Goal: Task Accomplishment & Management: Use online tool/utility

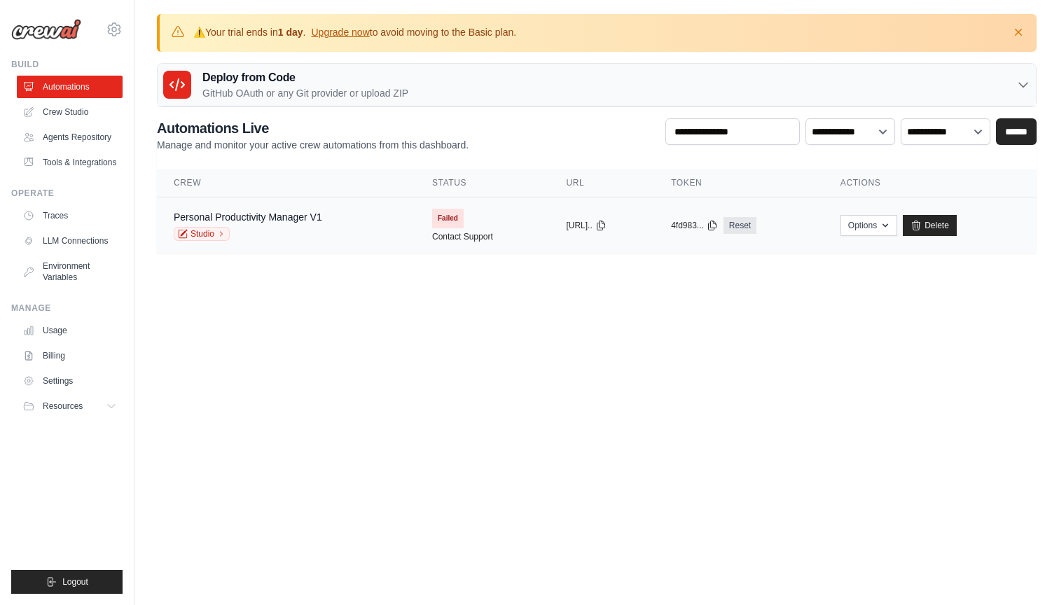
click at [343, 218] on div "Personal Productivity Manager V1 Studio" at bounding box center [286, 225] width 225 height 31
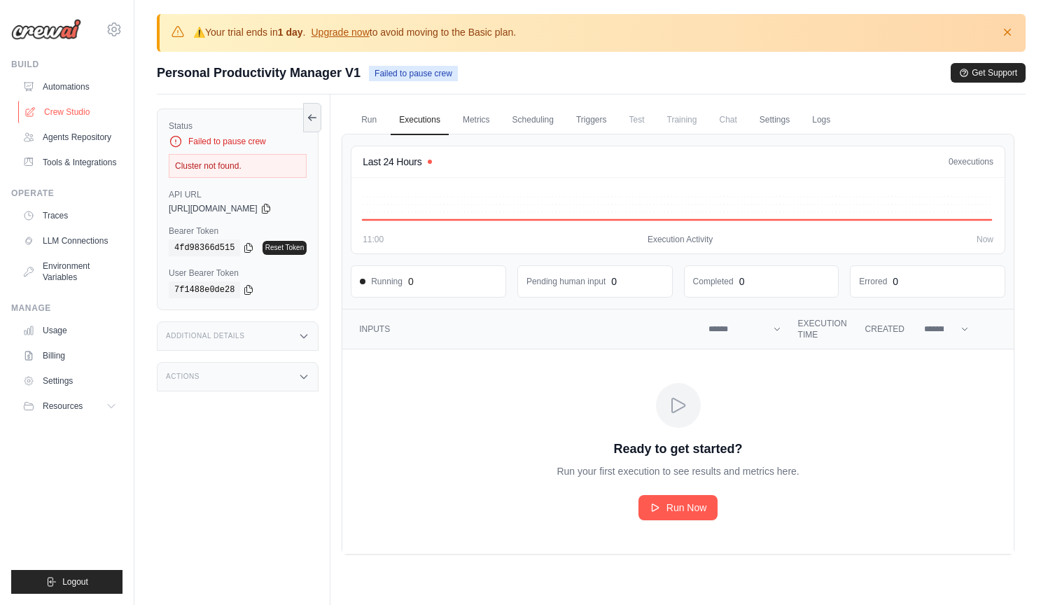
click at [76, 112] on link "Crew Studio" at bounding box center [71, 112] width 106 height 22
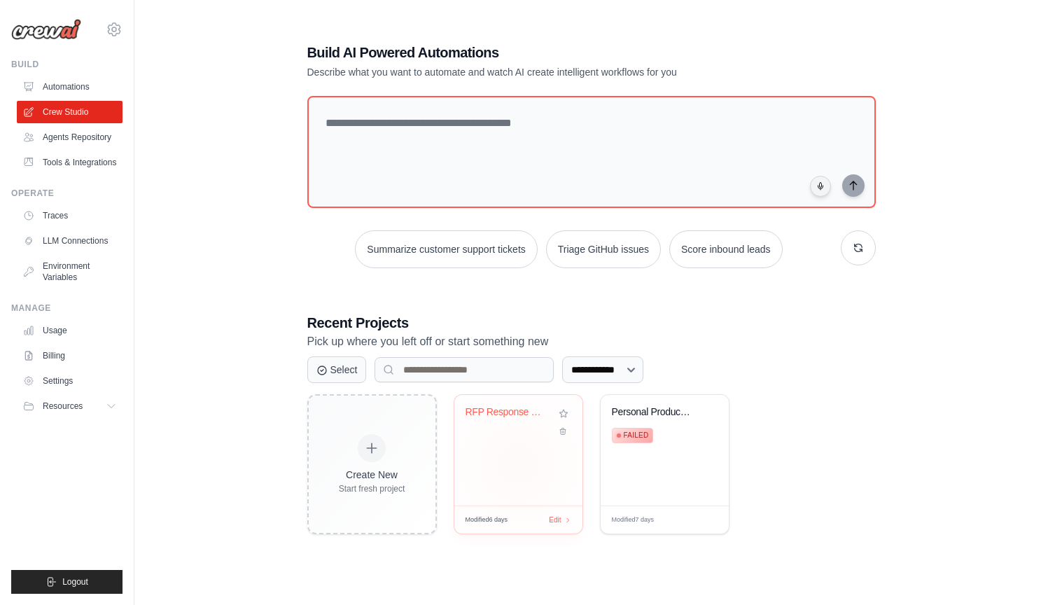
scroll to position [76, 0]
click at [555, 518] on span "Edit" at bounding box center [554, 521] width 13 height 12
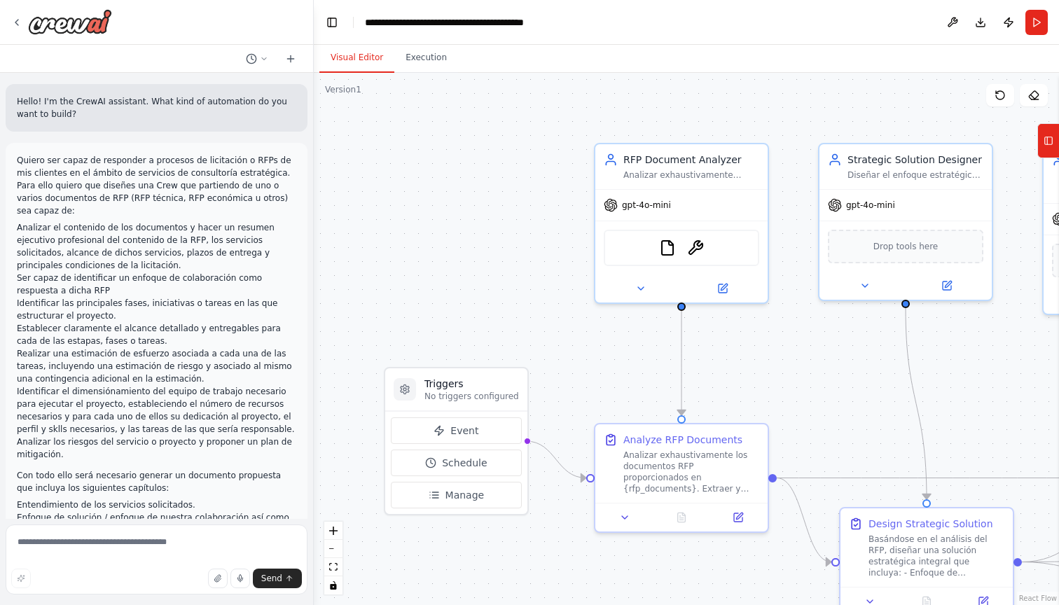
scroll to position [3745, 0]
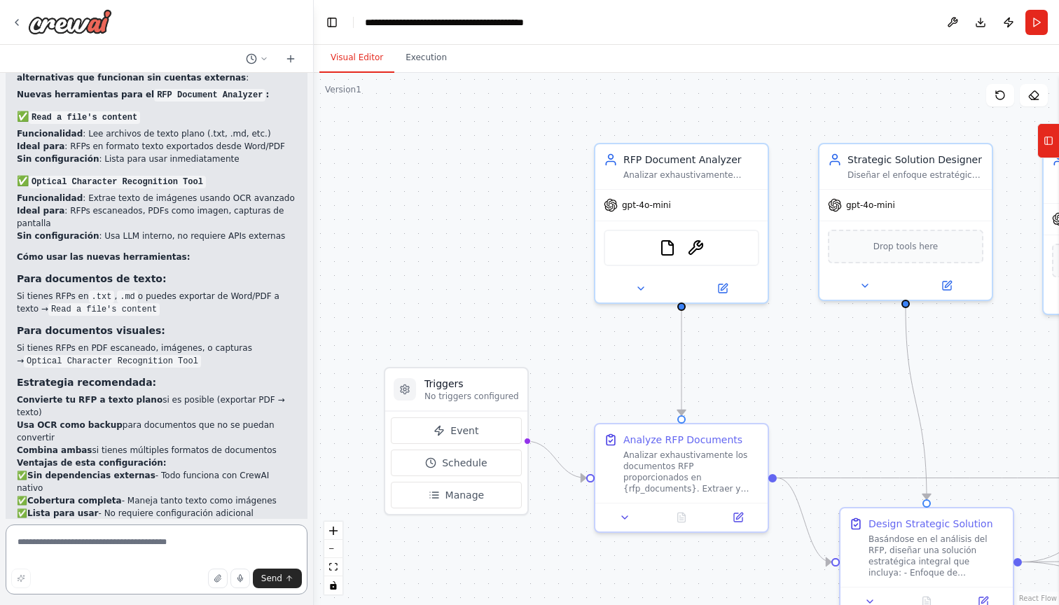
click at [160, 536] on textarea at bounding box center [157, 559] width 302 height 70
paste textarea "**********"
type textarea "**********"
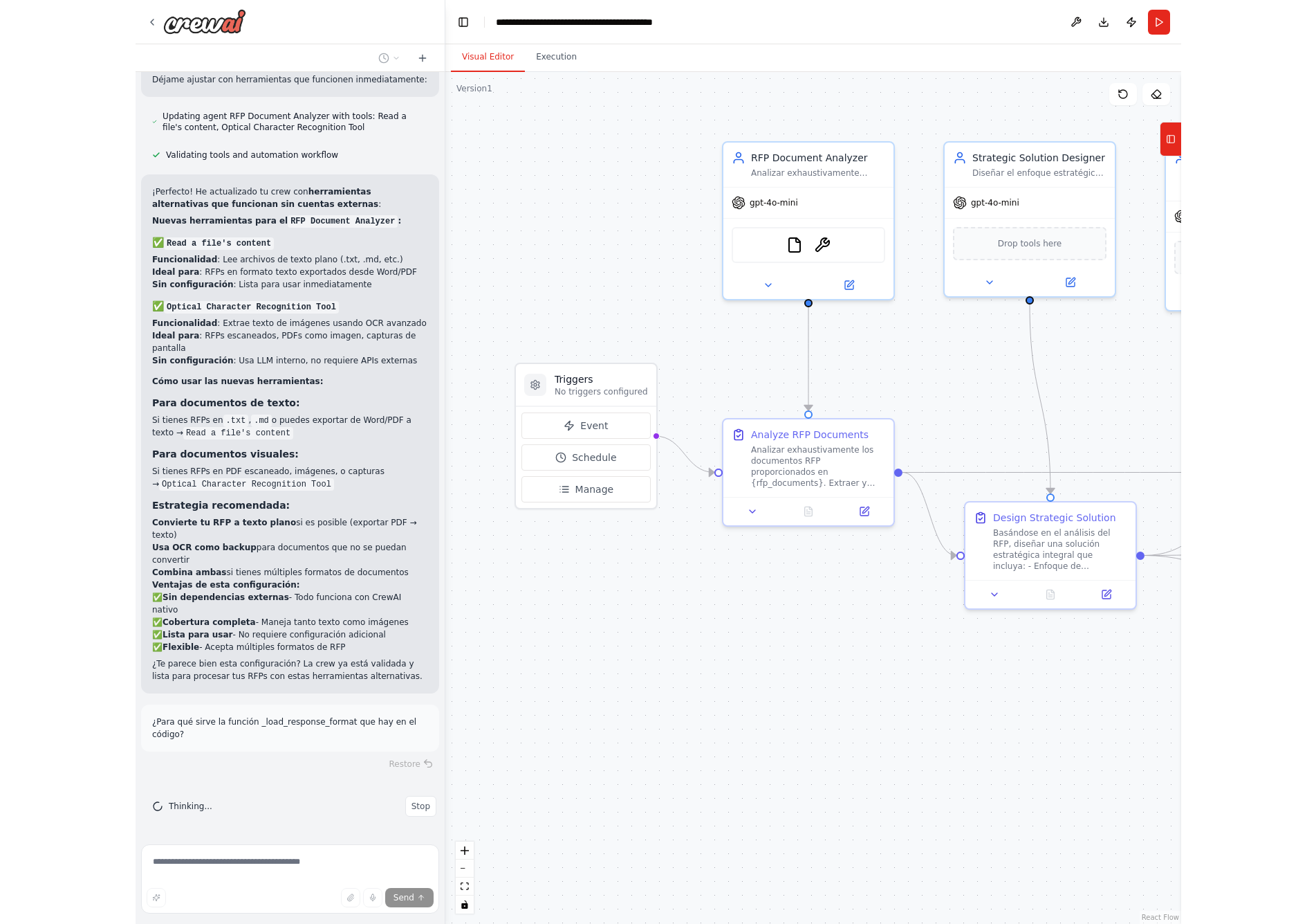
scroll to position [3509, 0]
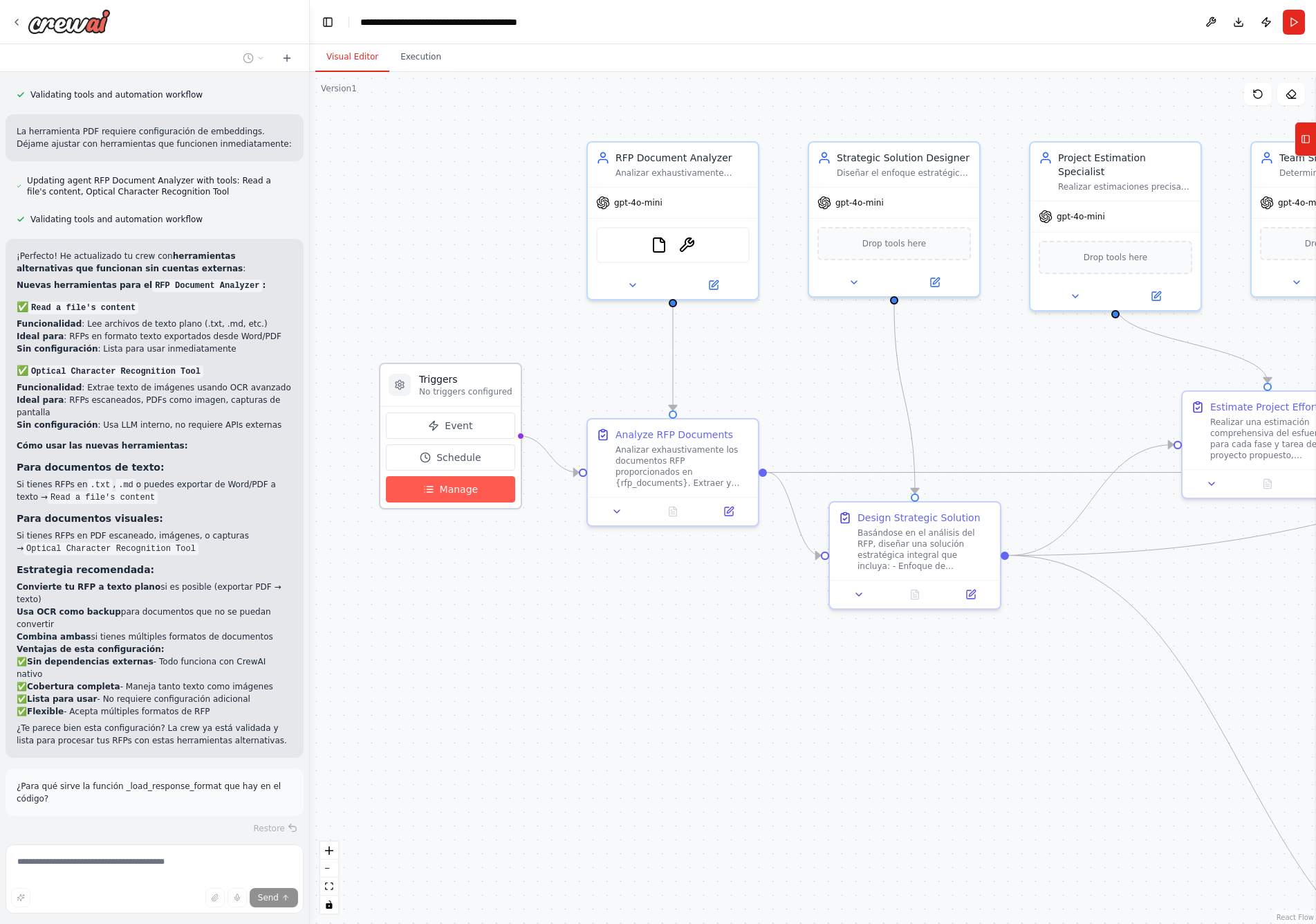
click at [430, 486] on icon at bounding box center [430, 486] width 6 height 0
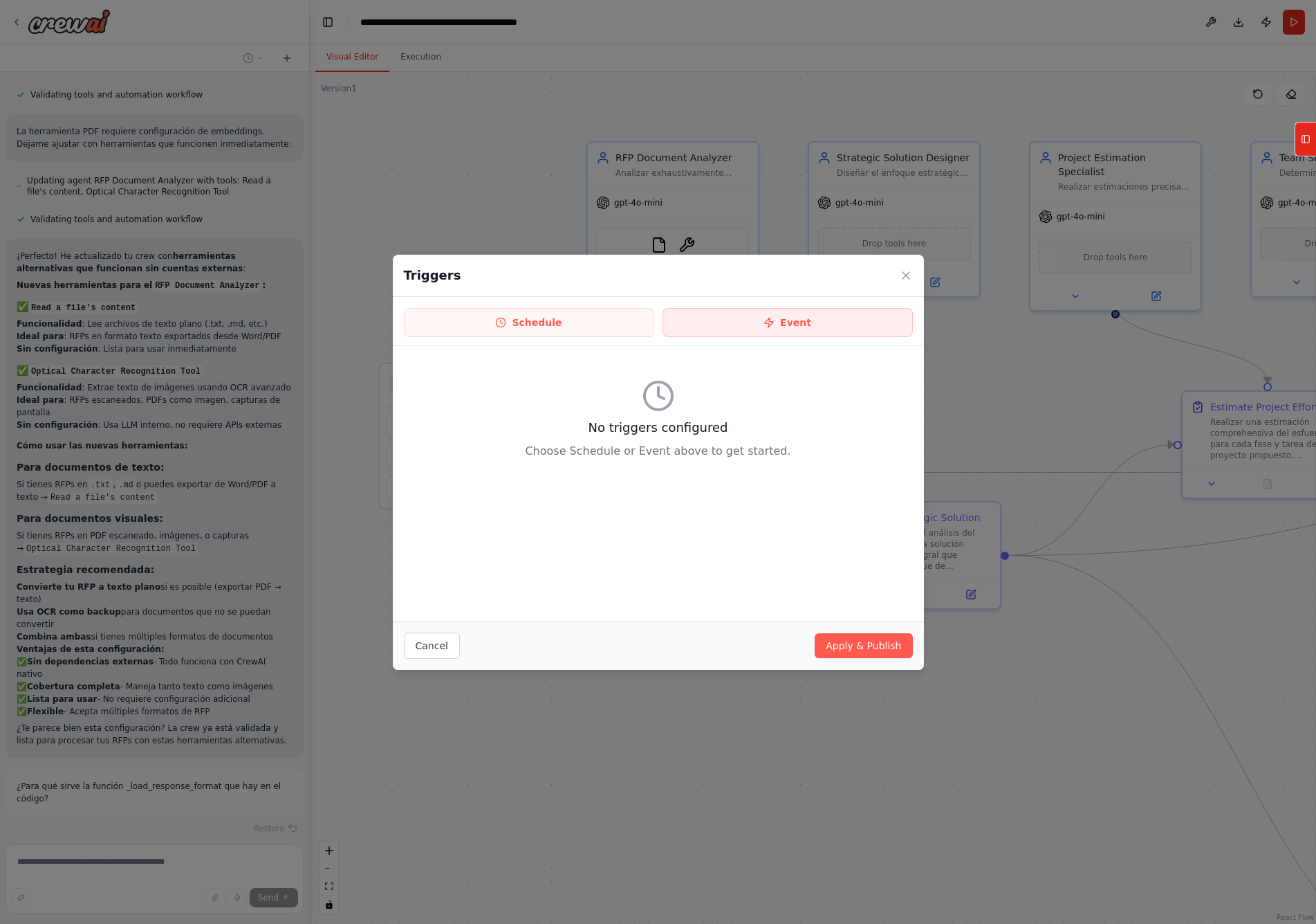
click at [728, 321] on button "Event" at bounding box center [787, 322] width 250 height 29
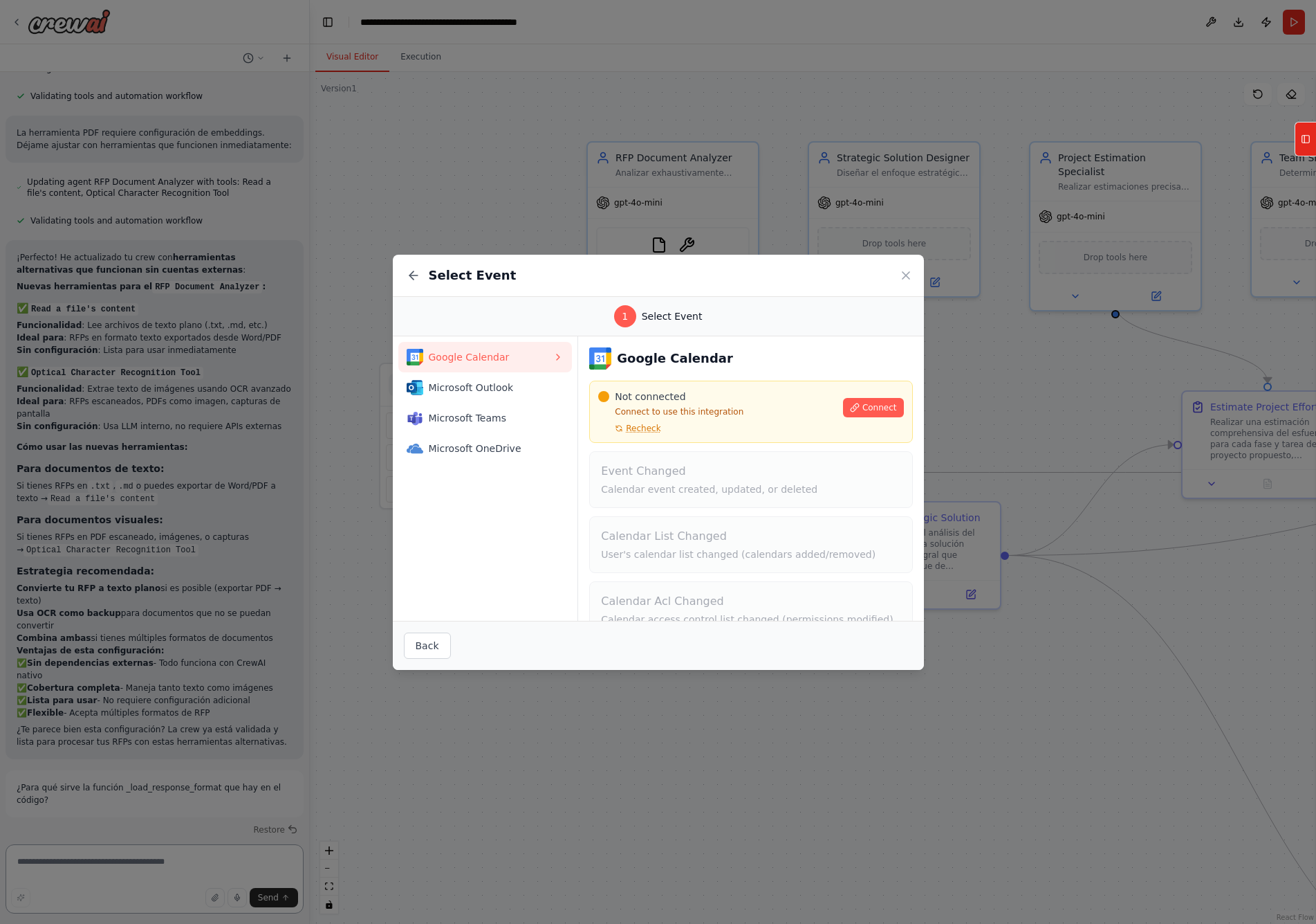
scroll to position [0, 0]
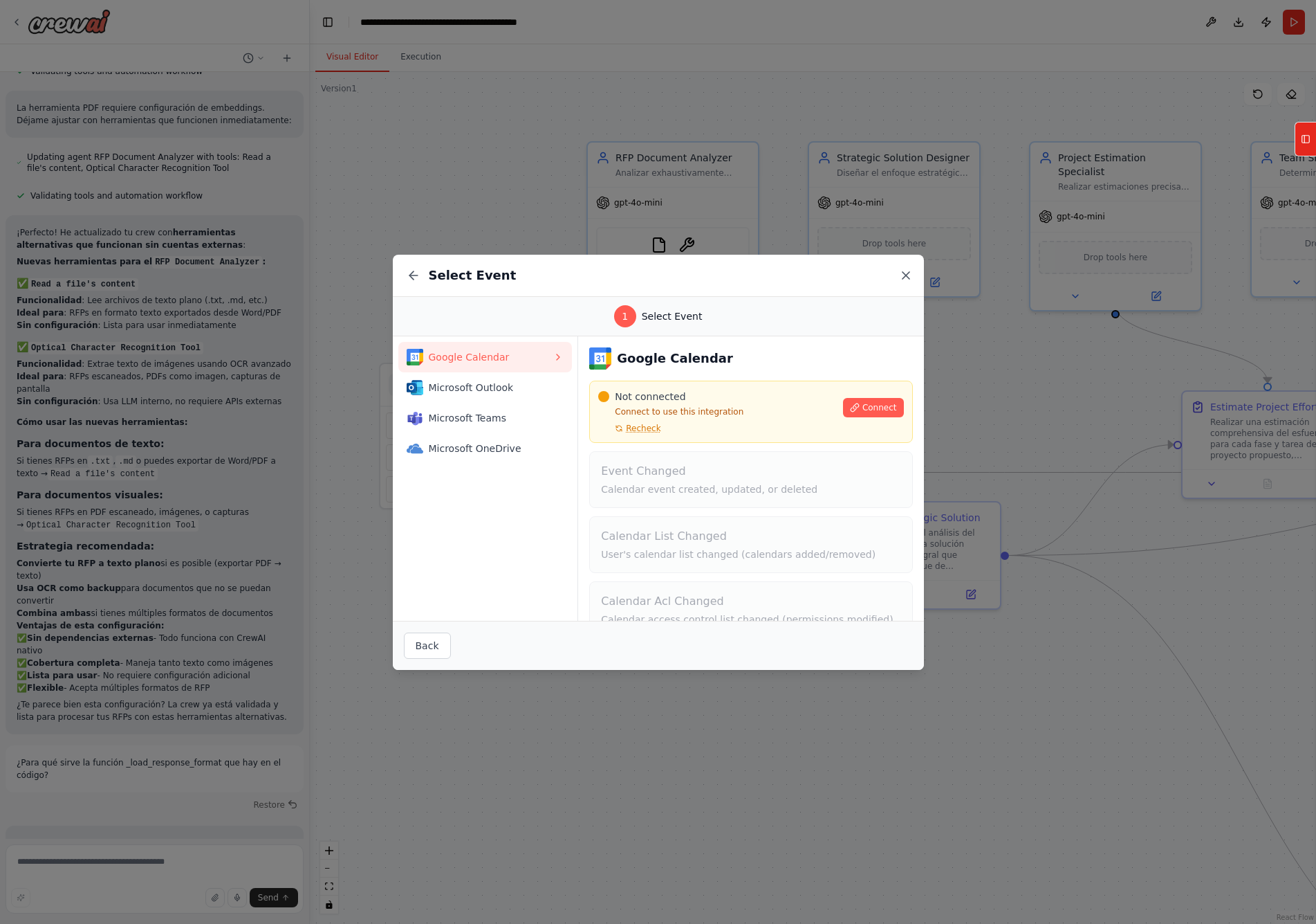
click at [910, 275] on icon at bounding box center [906, 276] width 14 height 14
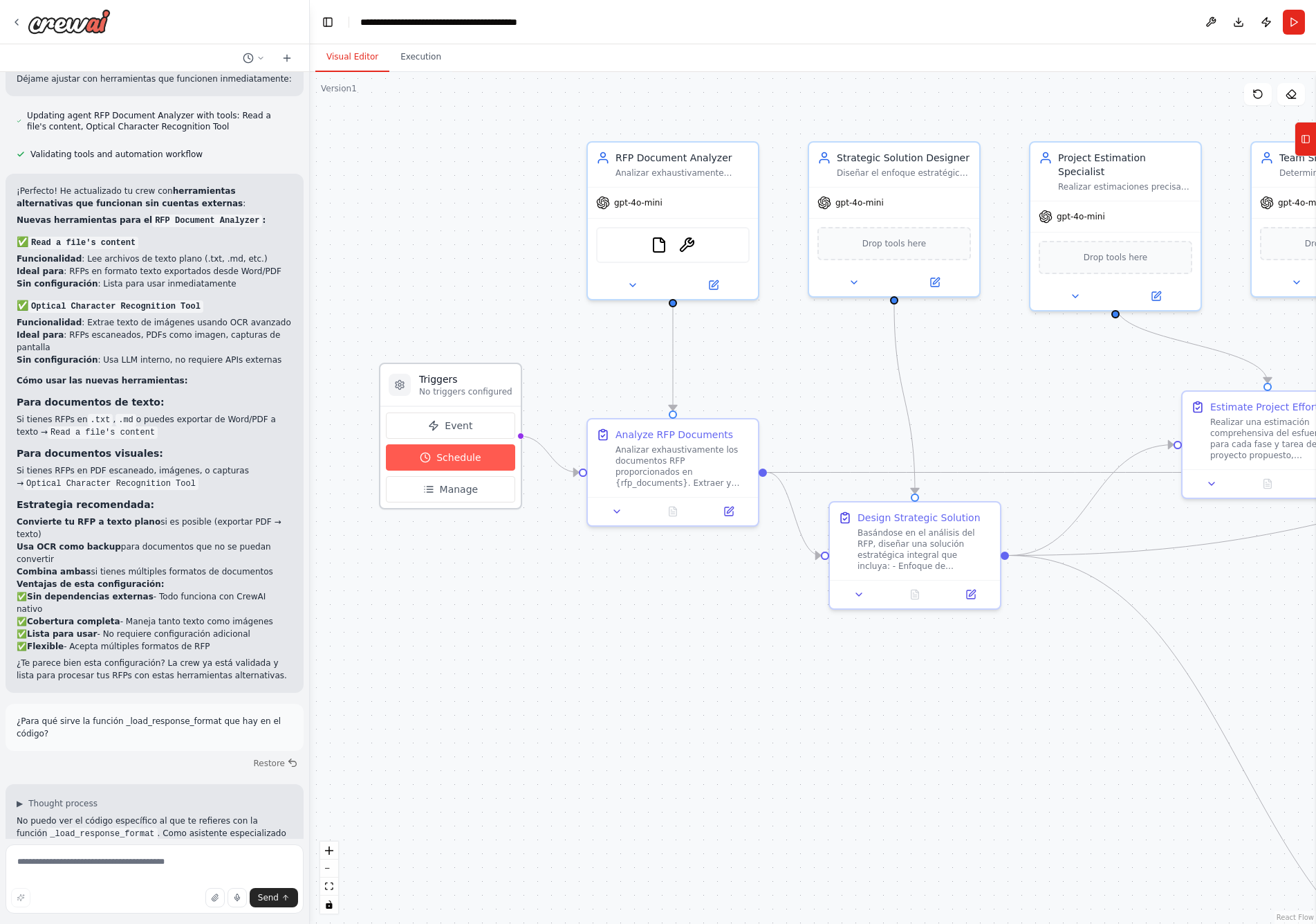
click at [449, 454] on span "Schedule" at bounding box center [458, 458] width 44 height 14
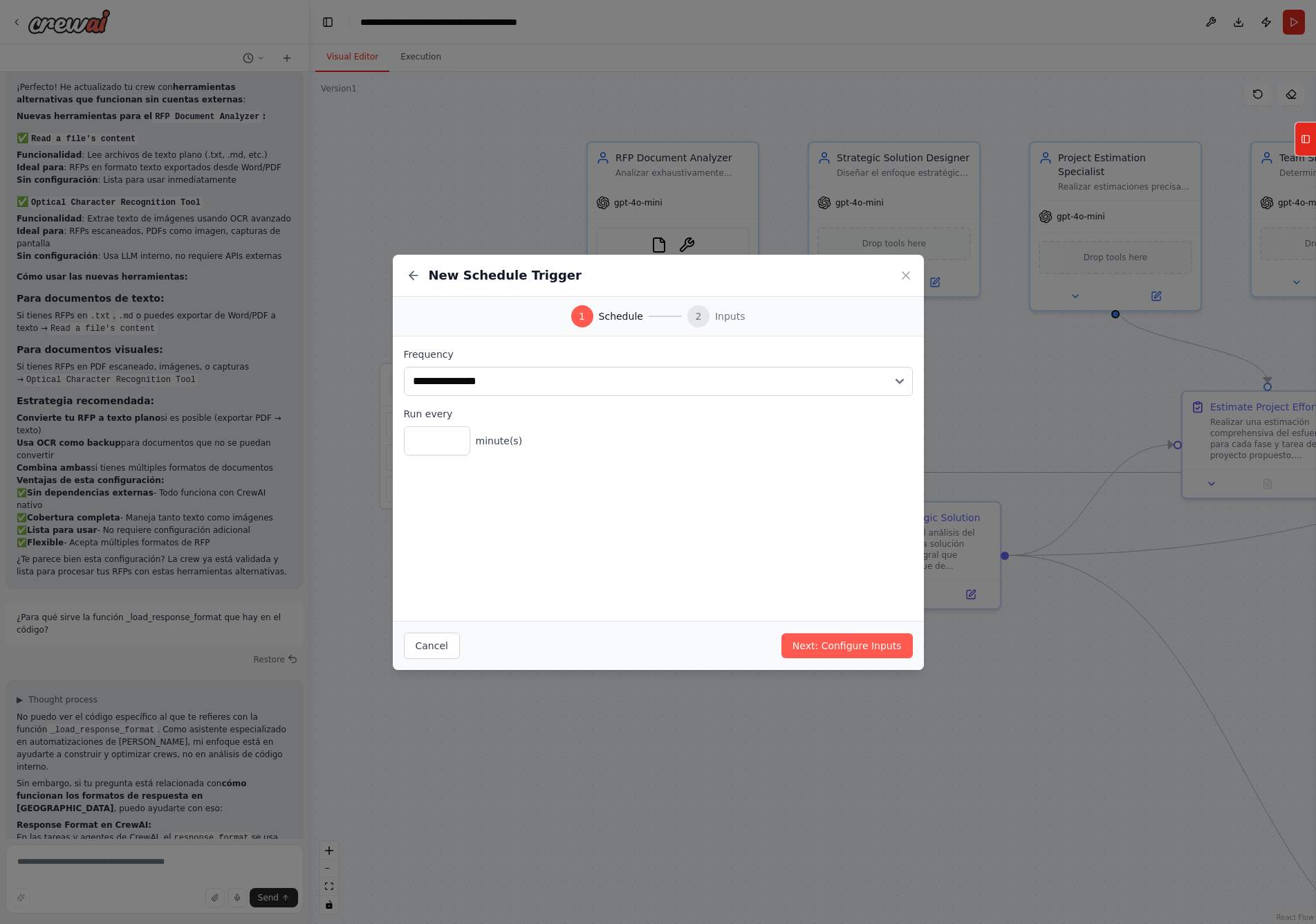
click at [721, 321] on span "Inputs" at bounding box center [730, 316] width 31 height 14
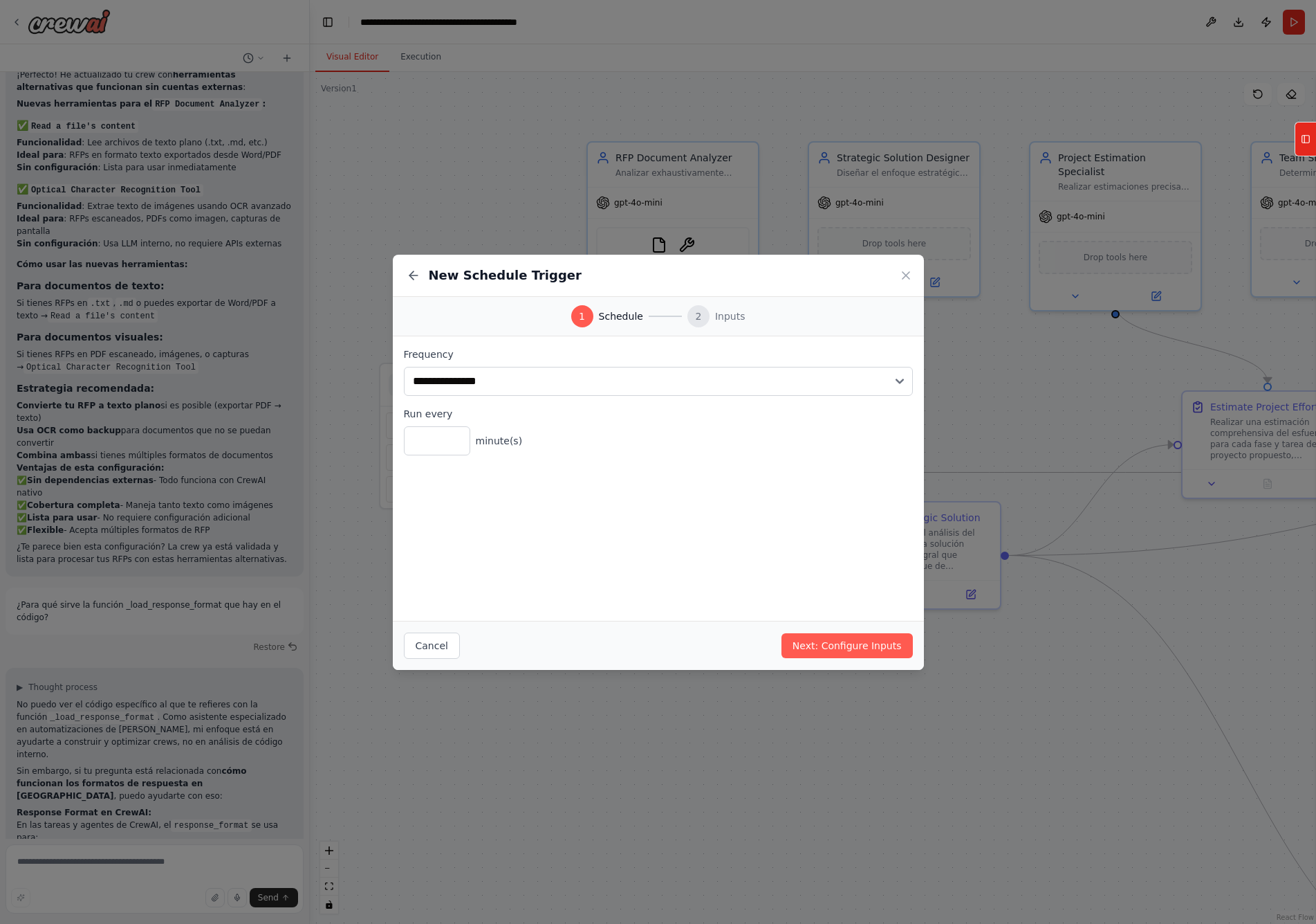
click at [699, 315] on div "2" at bounding box center [699, 316] width 22 height 22
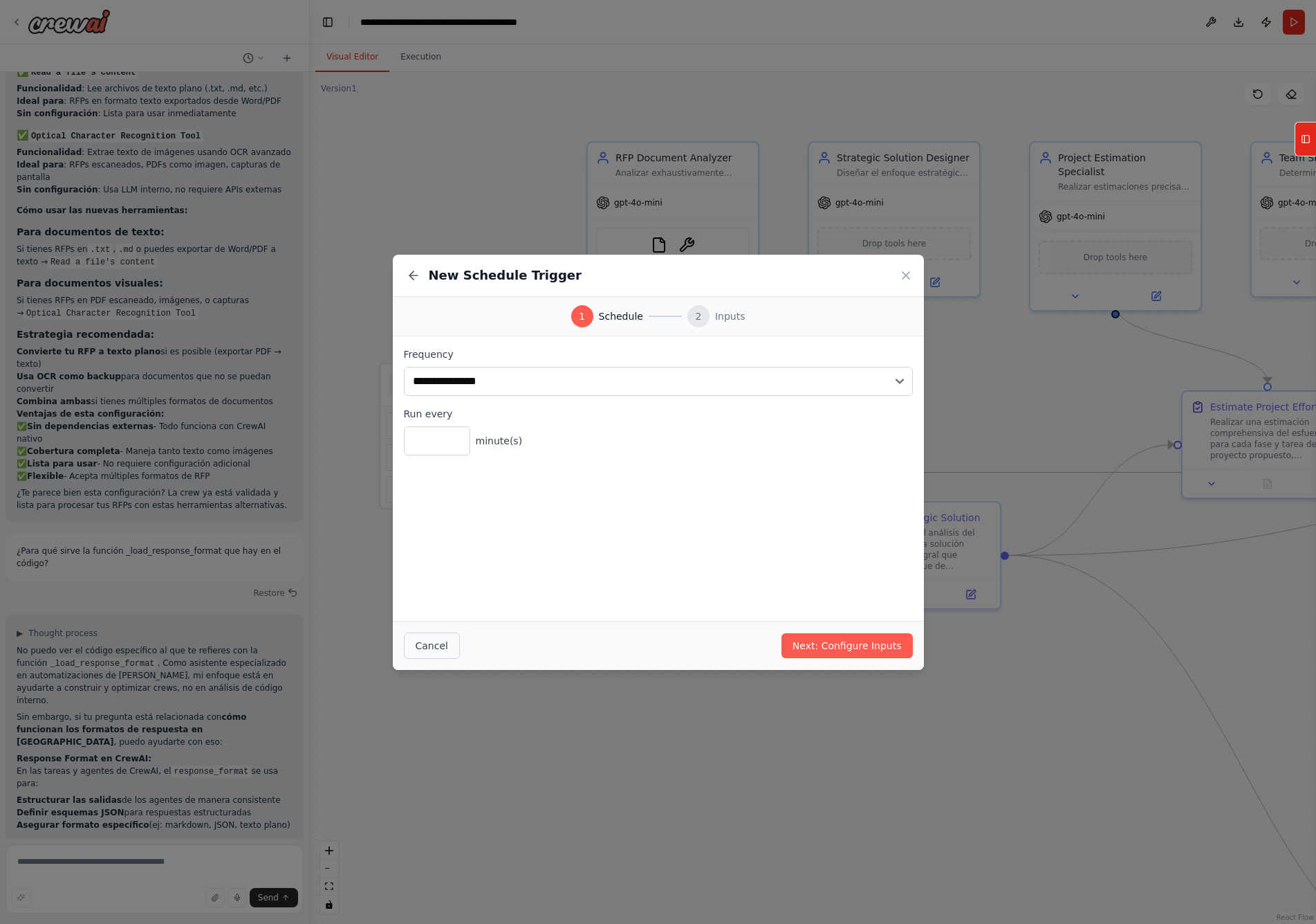
click at [438, 597] on button "Cancel" at bounding box center [432, 645] width 56 height 27
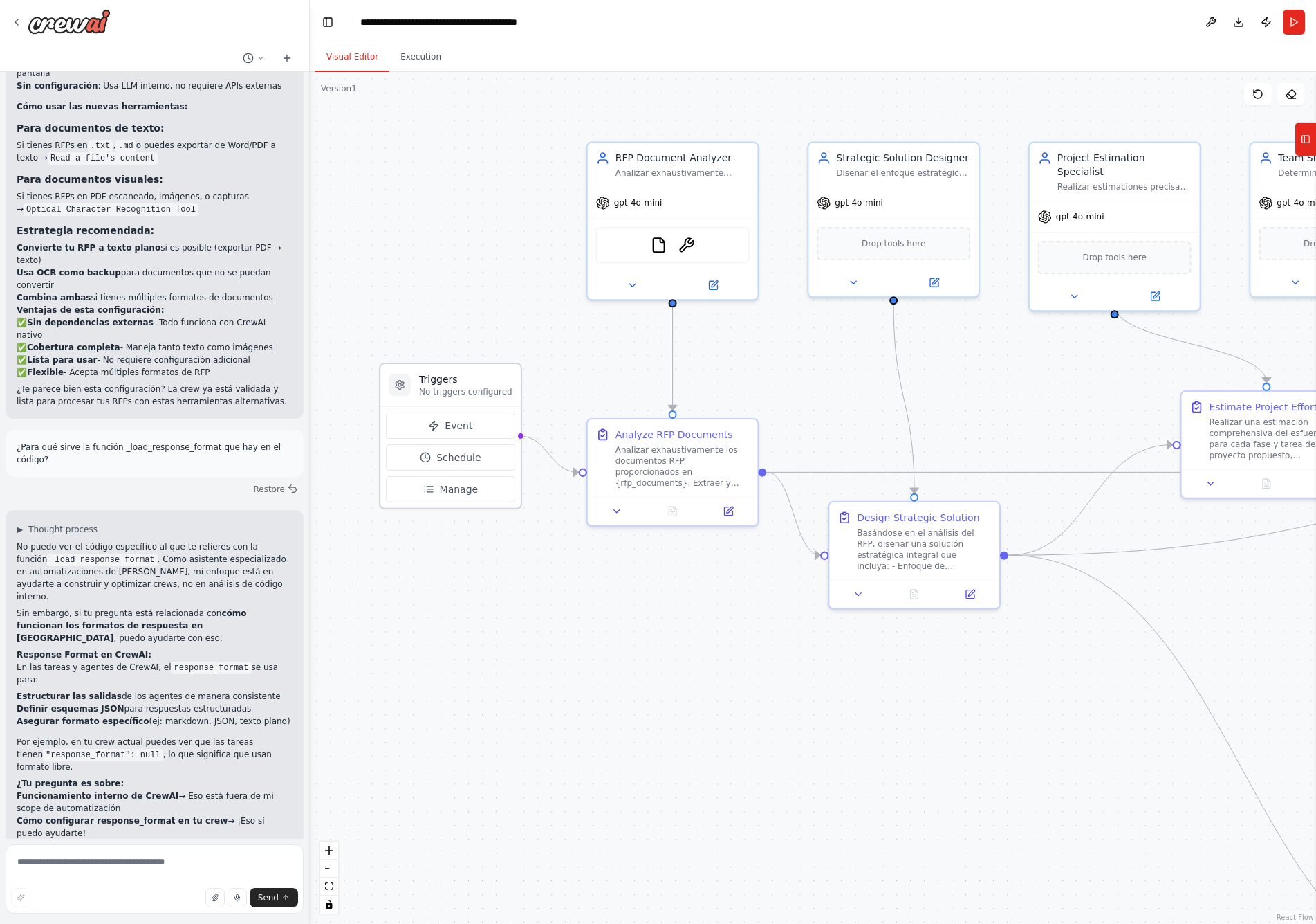
click at [405, 385] on icon at bounding box center [399, 384] width 11 height 11
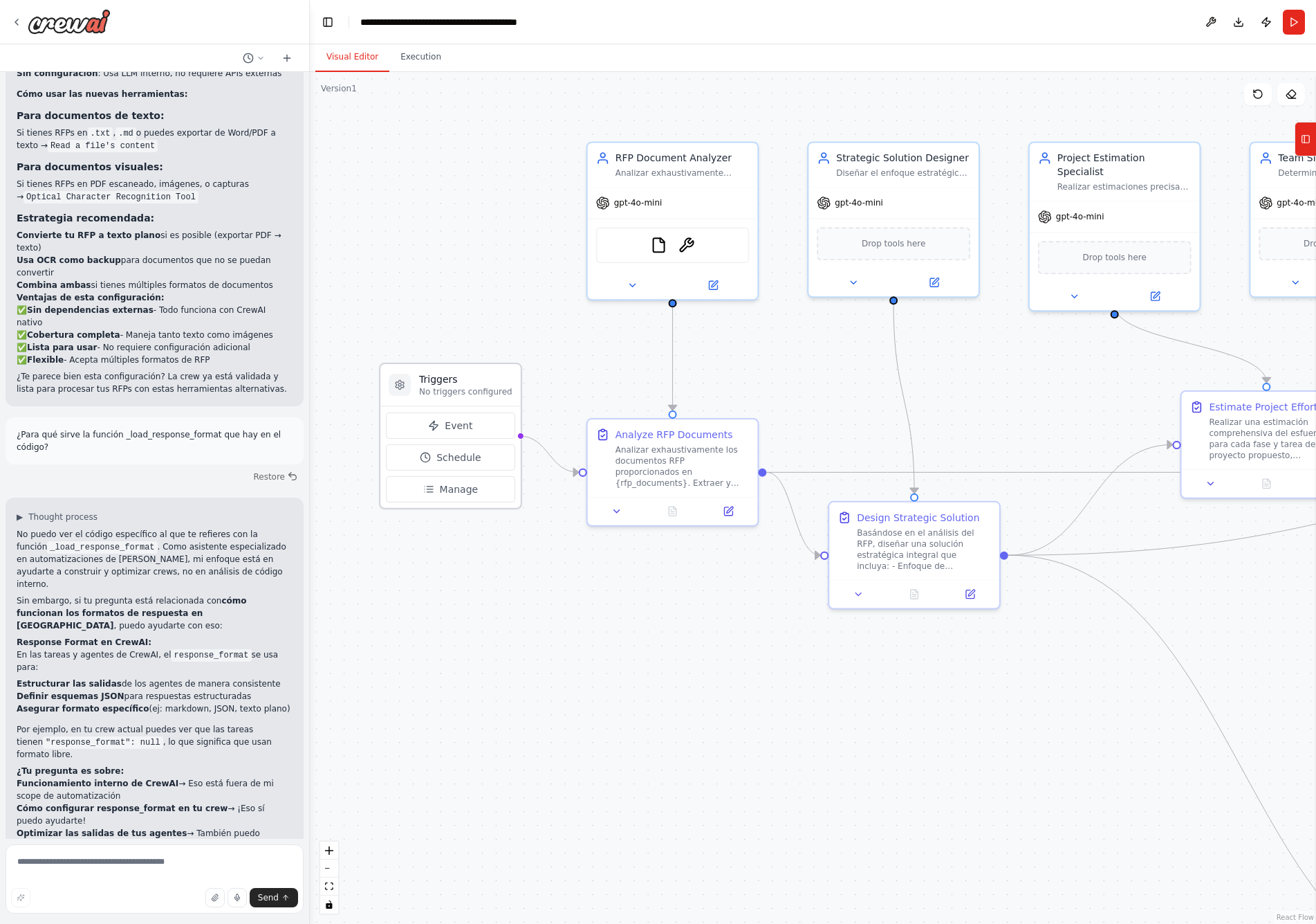
click at [397, 383] on icon at bounding box center [399, 383] width 8 height 9
drag, startPoint x: 66, startPoint y: 590, endPoint x: 171, endPoint y: 608, distance: 106.5
click at [171, 597] on ul "Estructurar las salidas de los agentes de manera consistente Definir esquemas J…" at bounding box center [154, 696] width 276 height 38
click at [114, 597] on li "Asegurar formato específico (ej: markdown, JSON, texto plano)" at bounding box center [154, 709] width 276 height 13
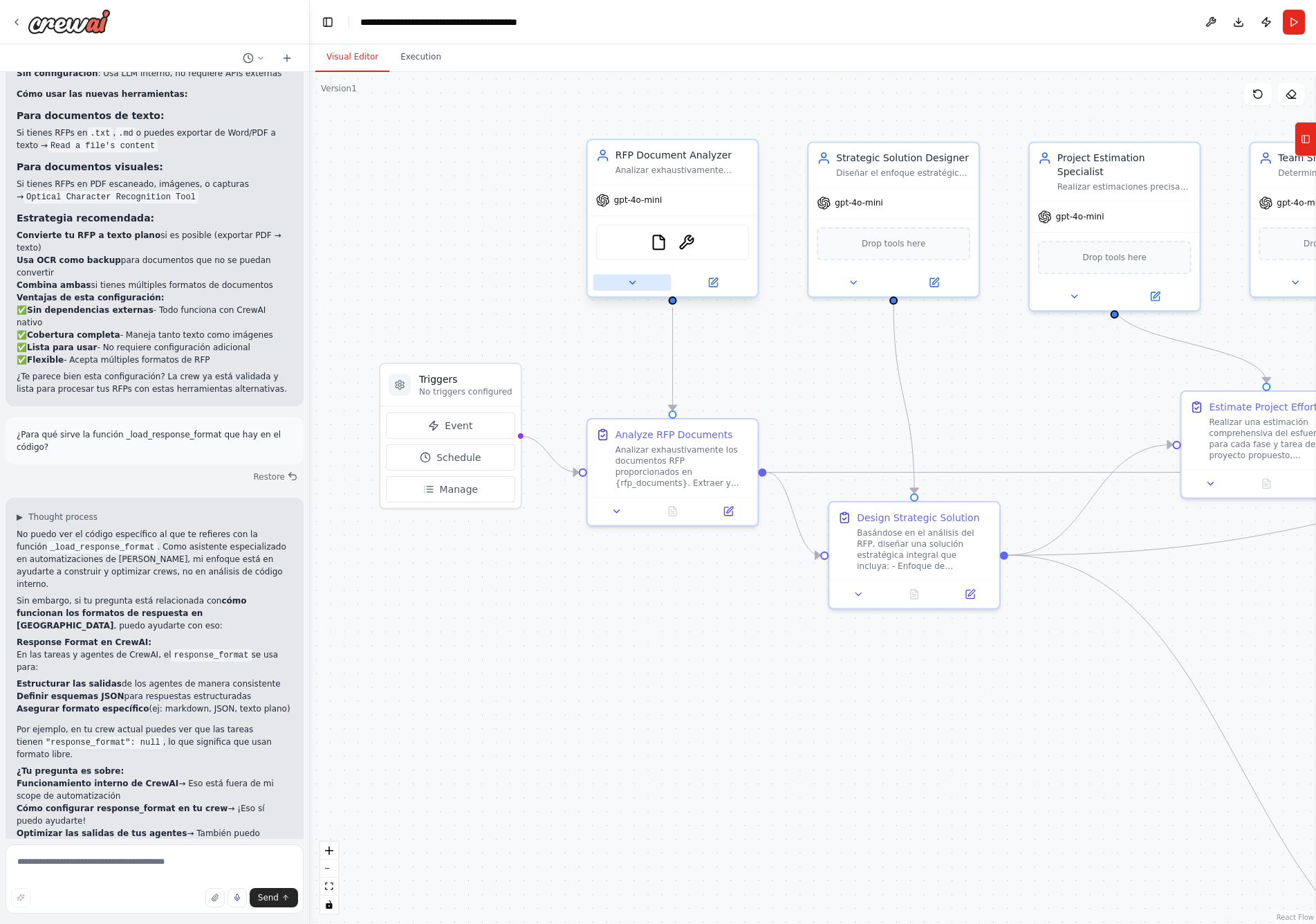
click at [631, 276] on button at bounding box center [632, 282] width 78 height 17
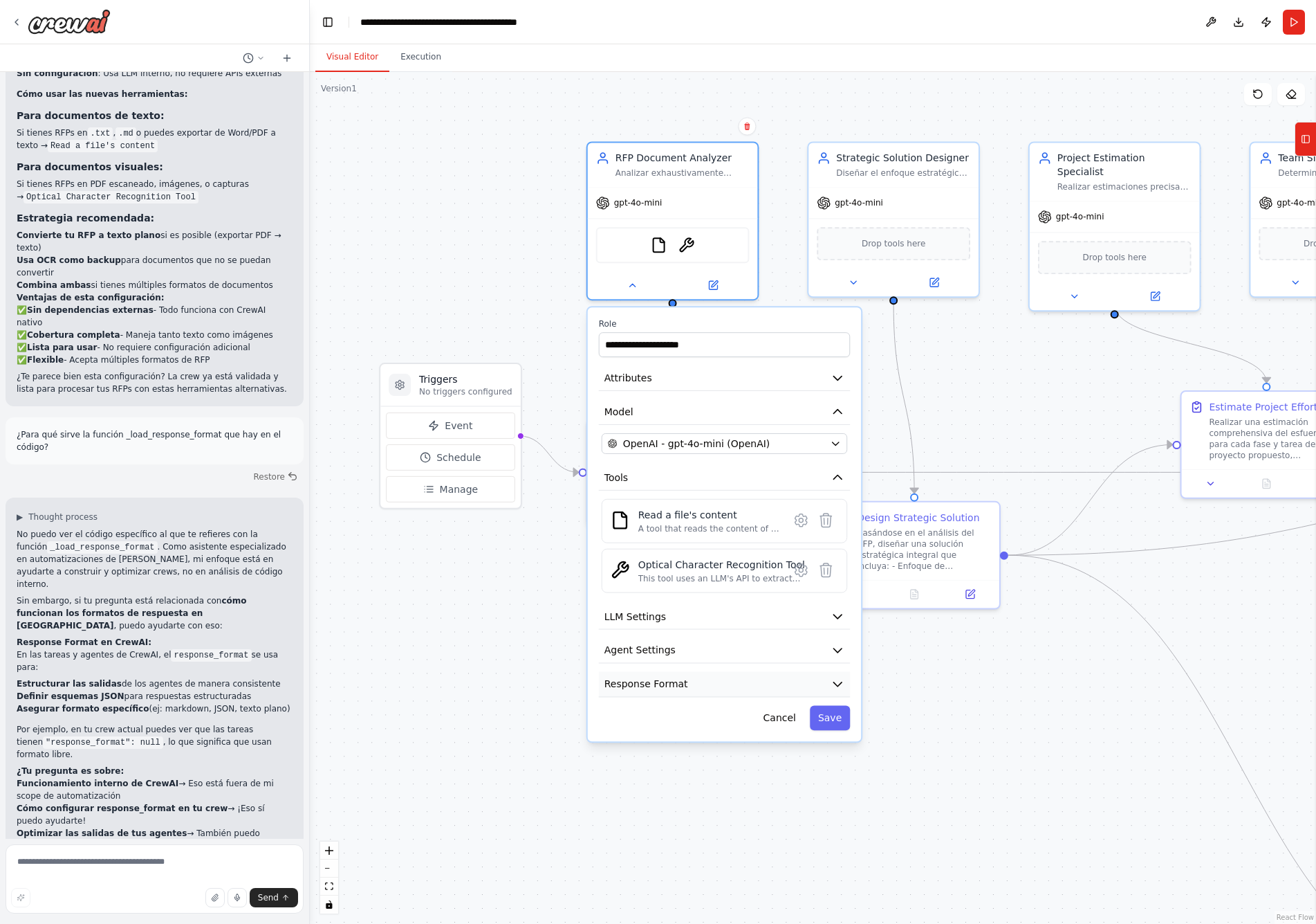
click at [831, 597] on icon "button" at bounding box center [838, 684] width 14 height 14
click at [193, 597] on li "Funcionamiento interno de CrewAI → Eso está fuera de mi scope de automatización" at bounding box center [154, 789] width 276 height 25
click at [56, 597] on textarea at bounding box center [155, 879] width 298 height 69
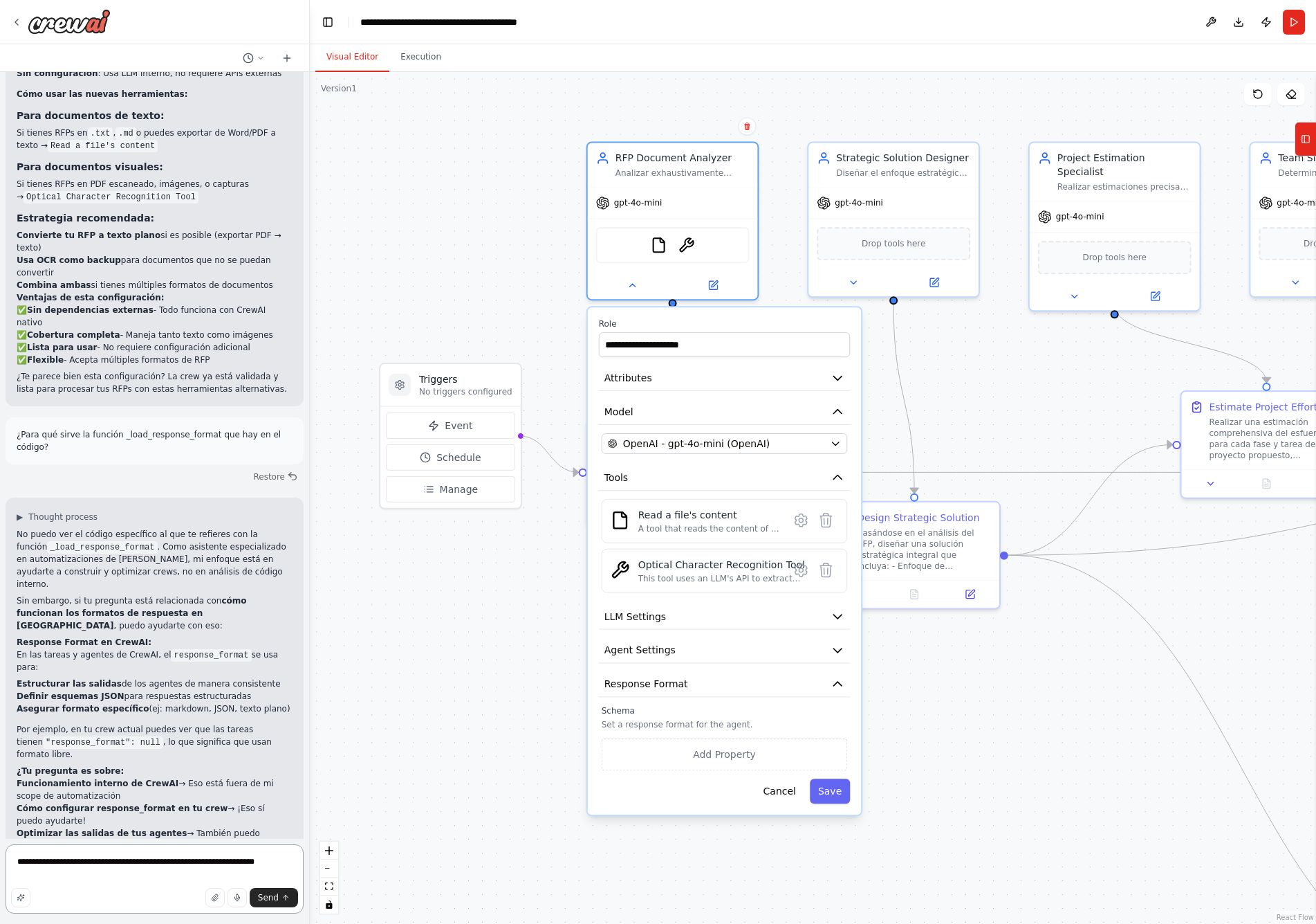
type textarea "**********"
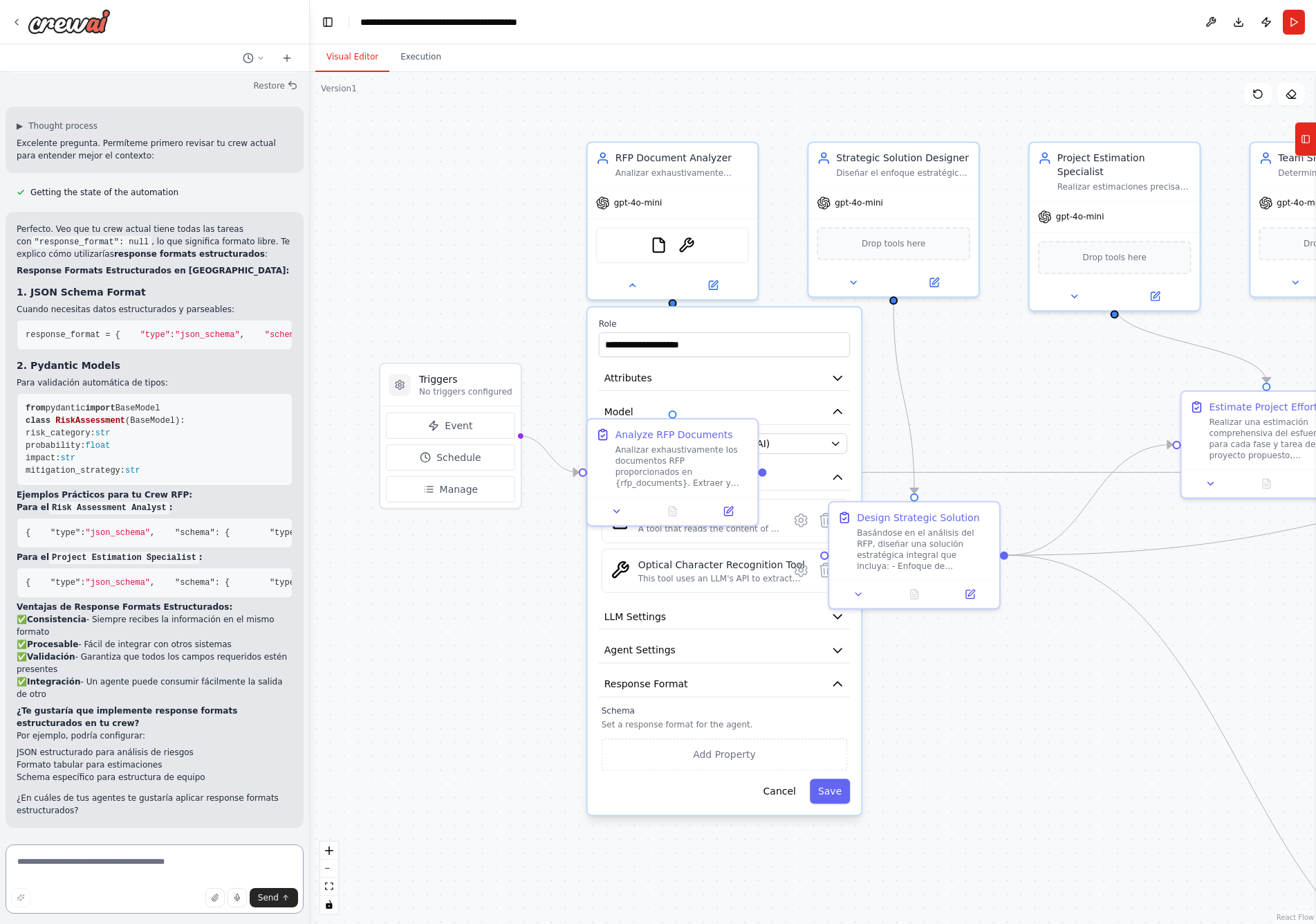
scroll to position [5370, 0]
click at [129, 597] on textarea at bounding box center [155, 879] width 298 height 69
click at [125, 597] on textarea at bounding box center [155, 879] width 298 height 69
type textarea "**********"
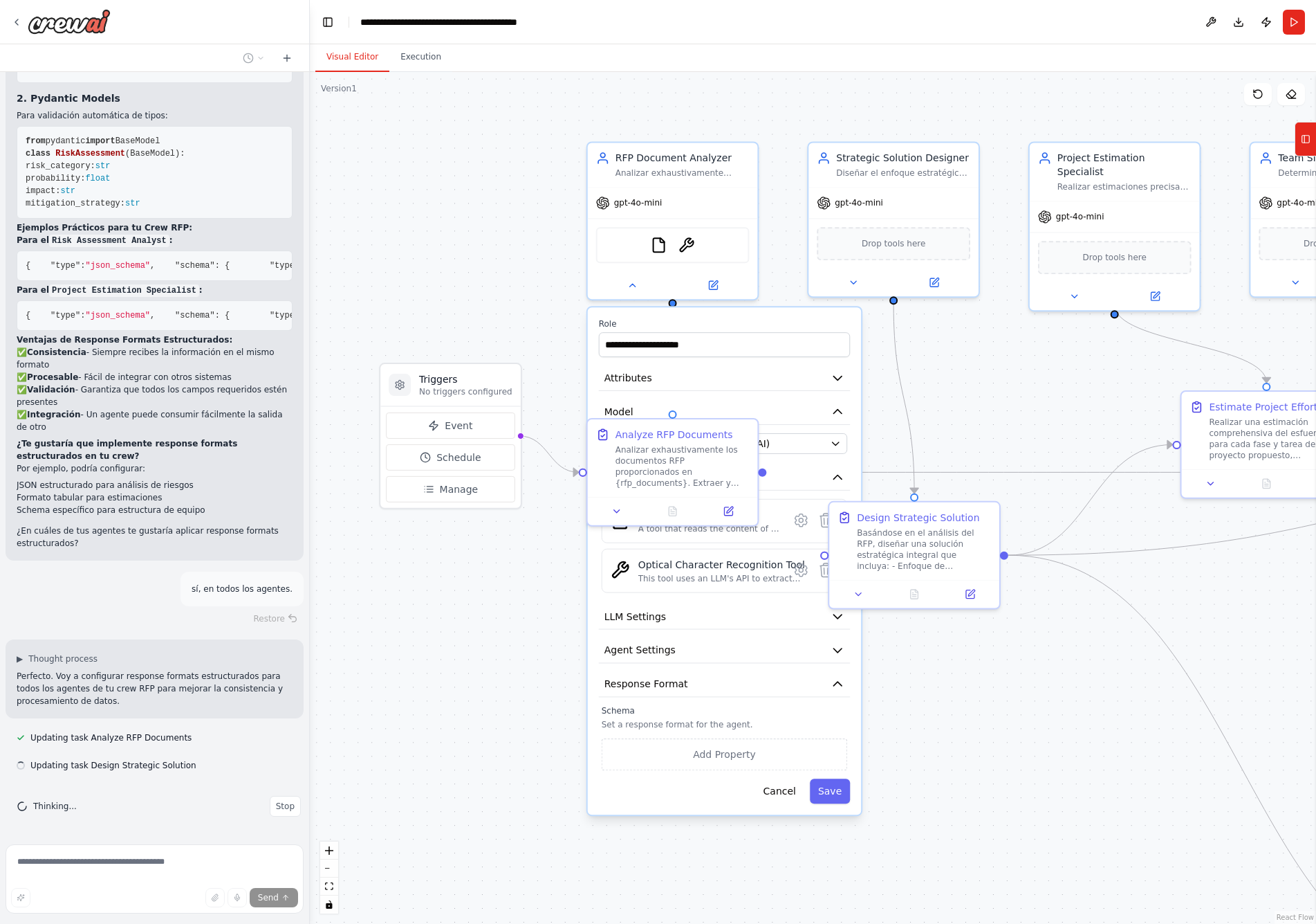
scroll to position [5637, 0]
click at [493, 597] on div ".deletable-edge-delete-btn { width: 20px; height: 20px; border: 0px solid #ffff…" at bounding box center [813, 498] width 1007 height 852
click at [637, 284] on icon at bounding box center [631, 282] width 11 height 11
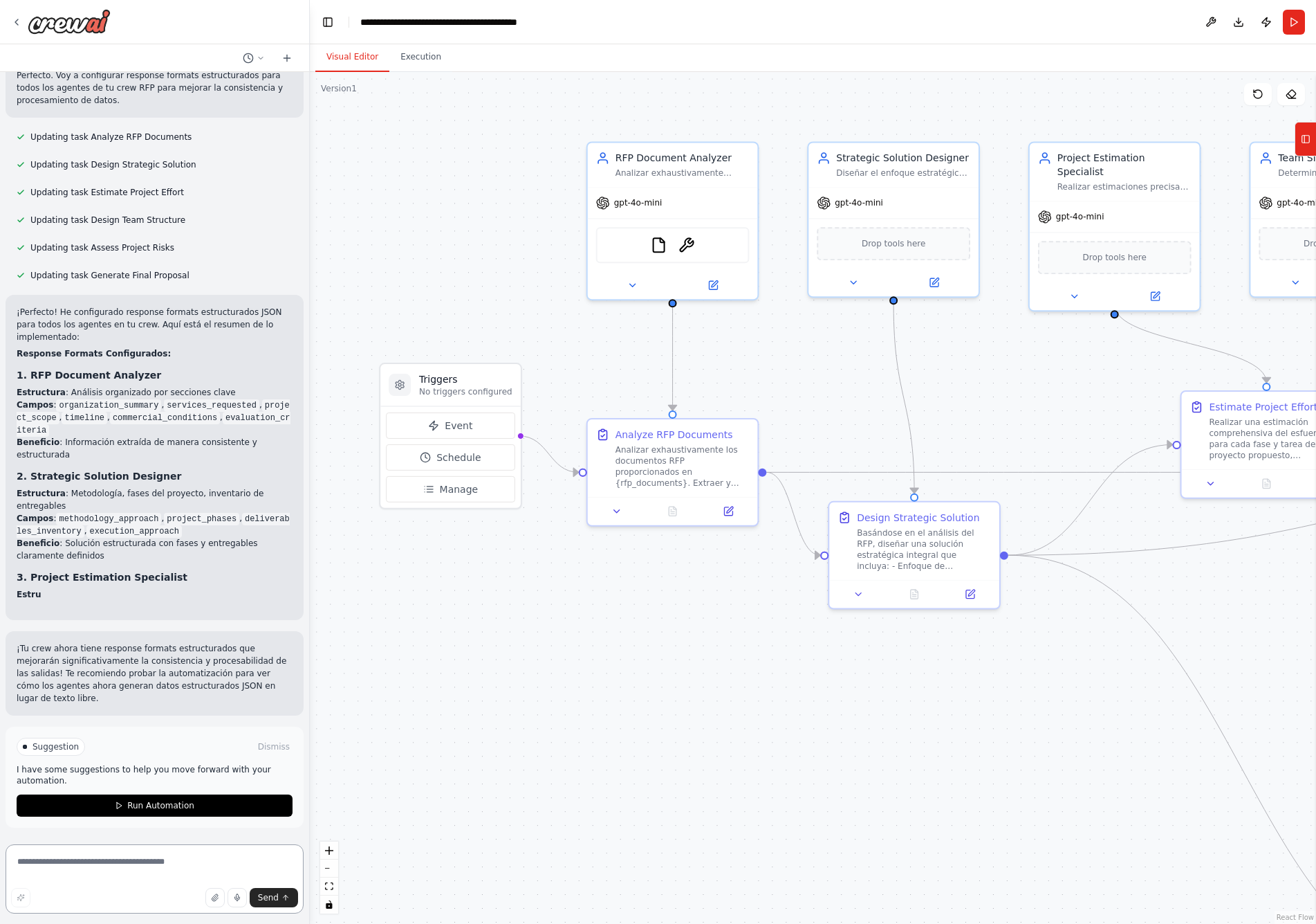
scroll to position [0, 0]
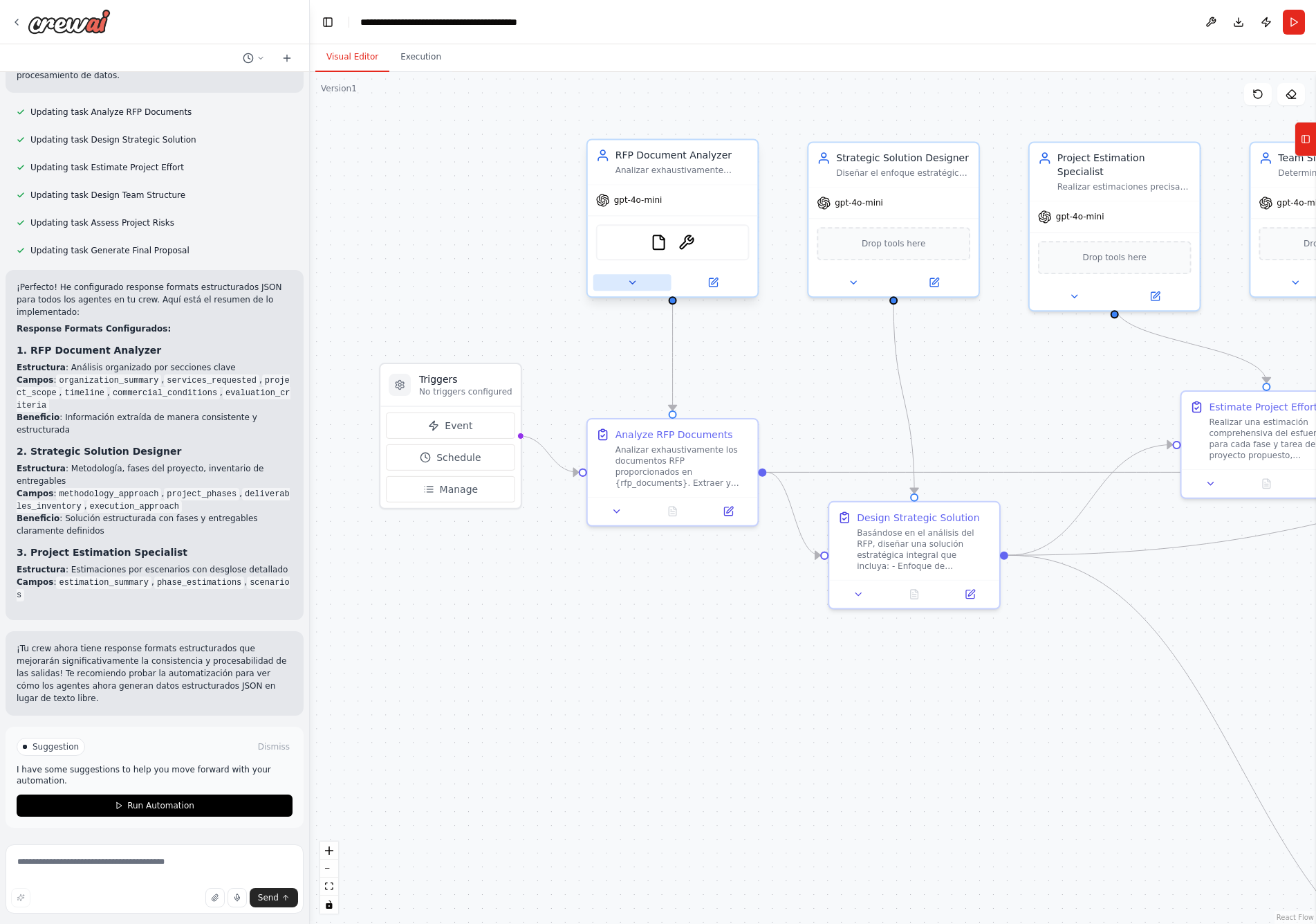
click at [632, 281] on icon at bounding box center [631, 282] width 11 height 11
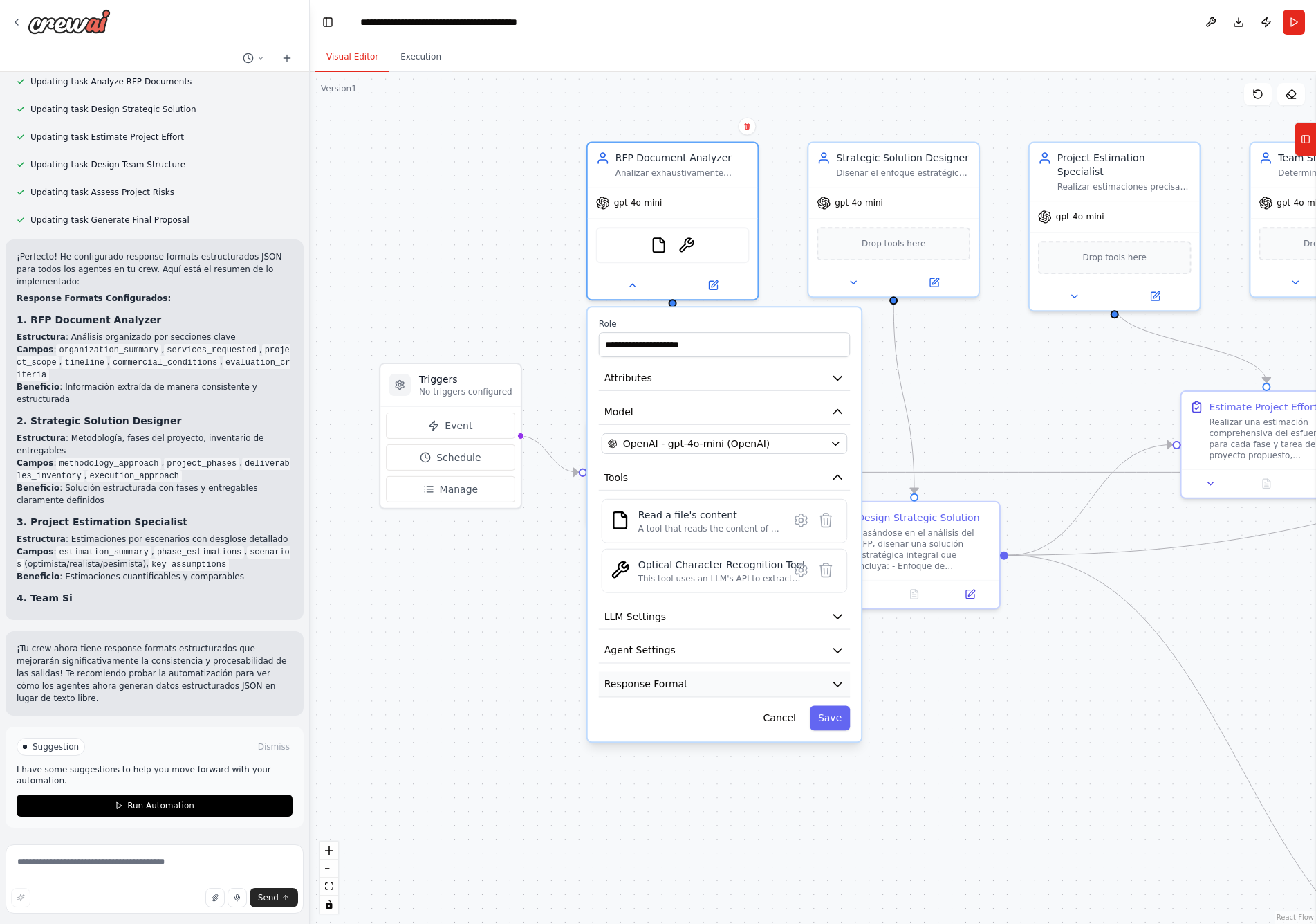
click at [695, 597] on button "Response Format" at bounding box center [724, 684] width 251 height 26
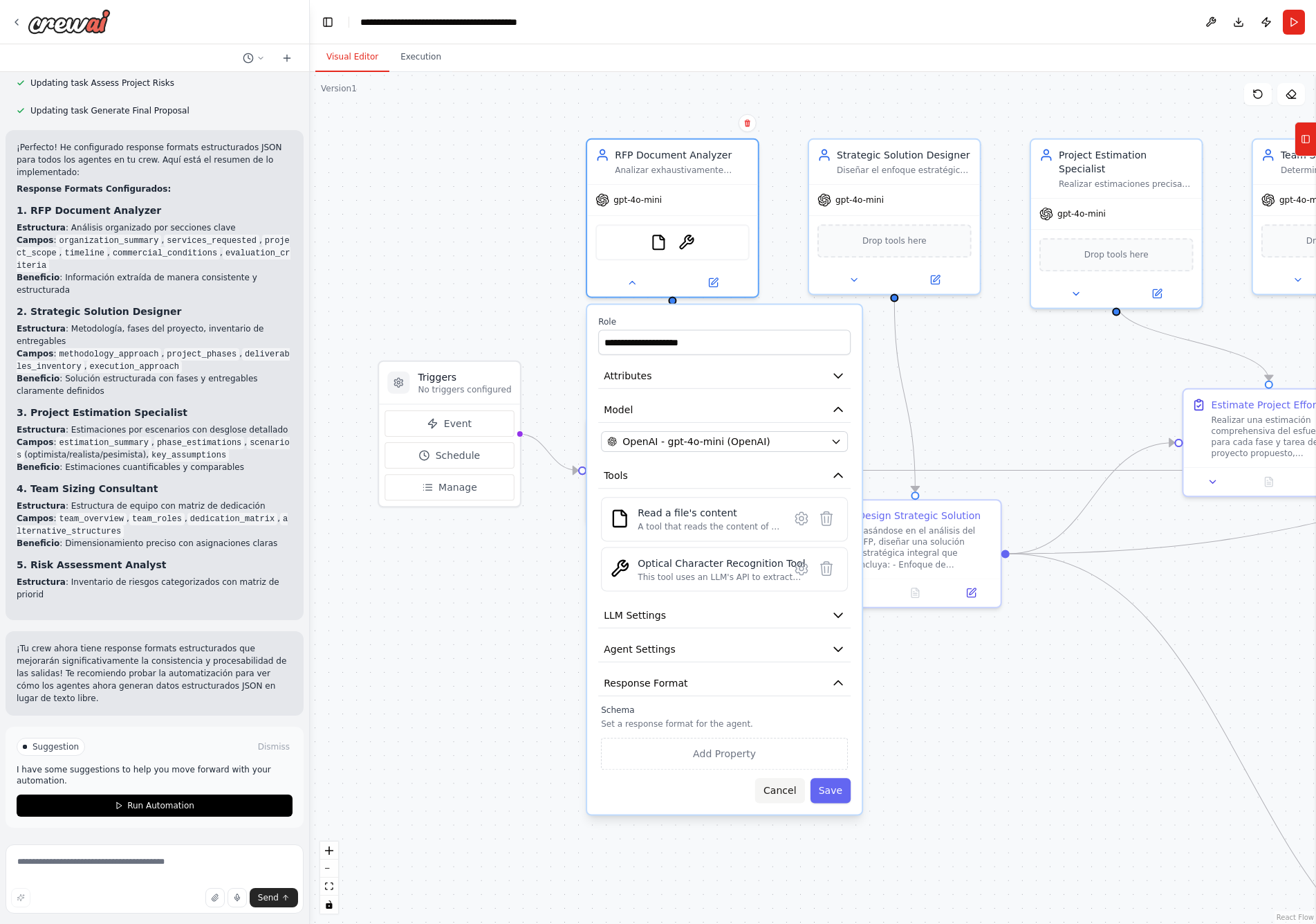
click at [786, 597] on button "Cancel" at bounding box center [781, 790] width 49 height 25
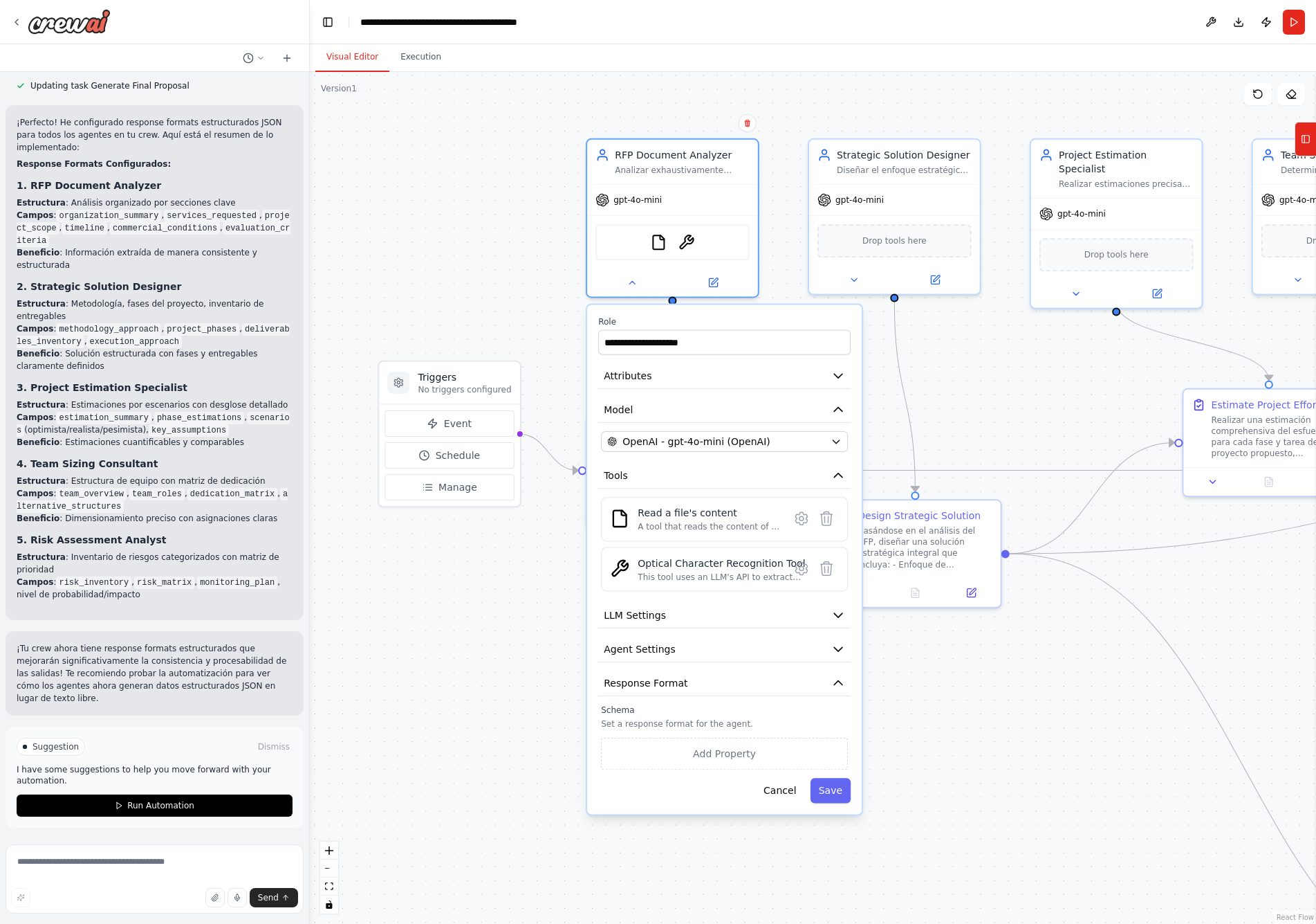
click at [483, 597] on div ".deletable-edge-delete-btn { width: 20px; height: 20px; border: 0px solid #ffff…" at bounding box center [813, 498] width 1007 height 852
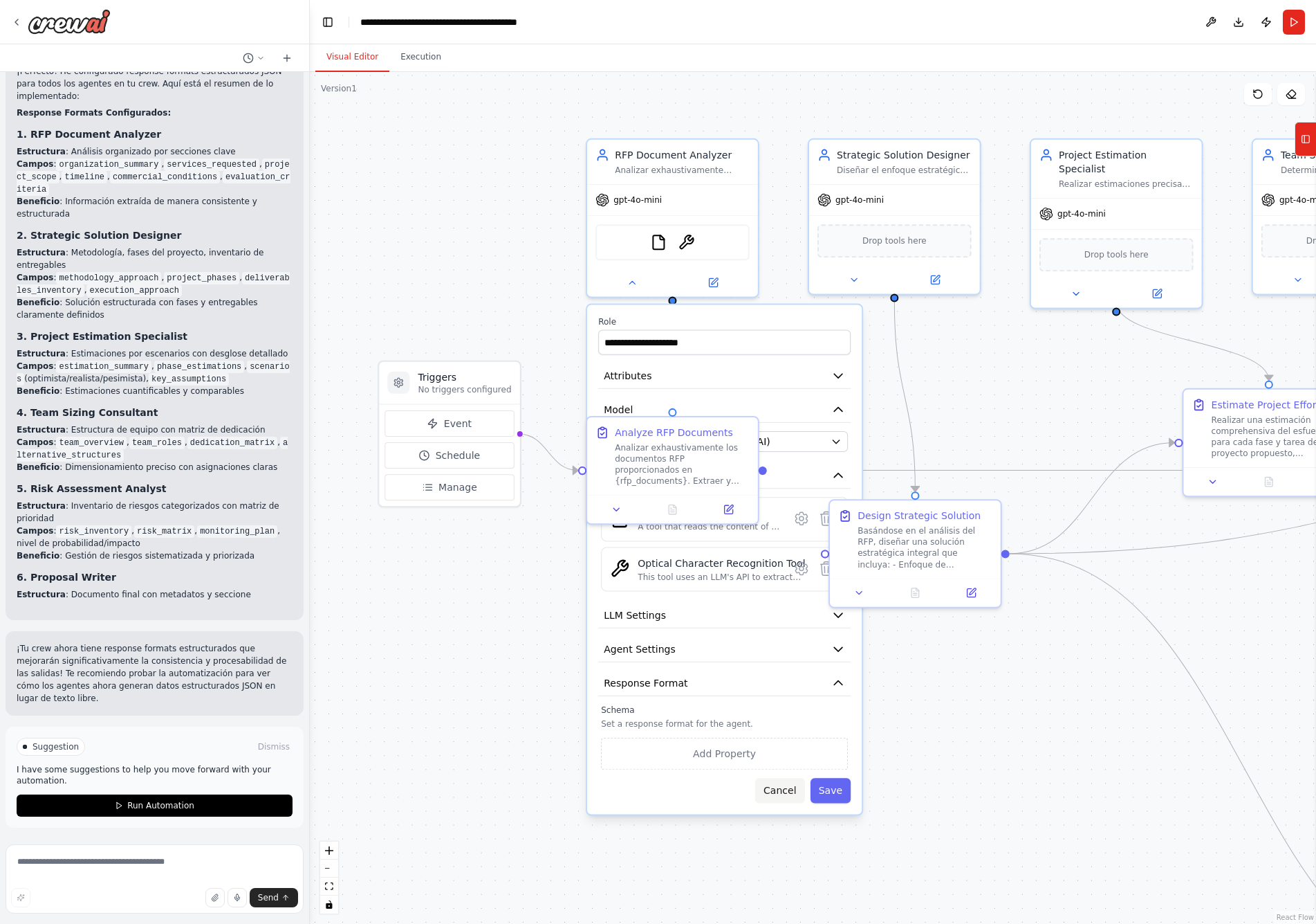
click at [773, 597] on button "Cancel" at bounding box center [781, 790] width 49 height 25
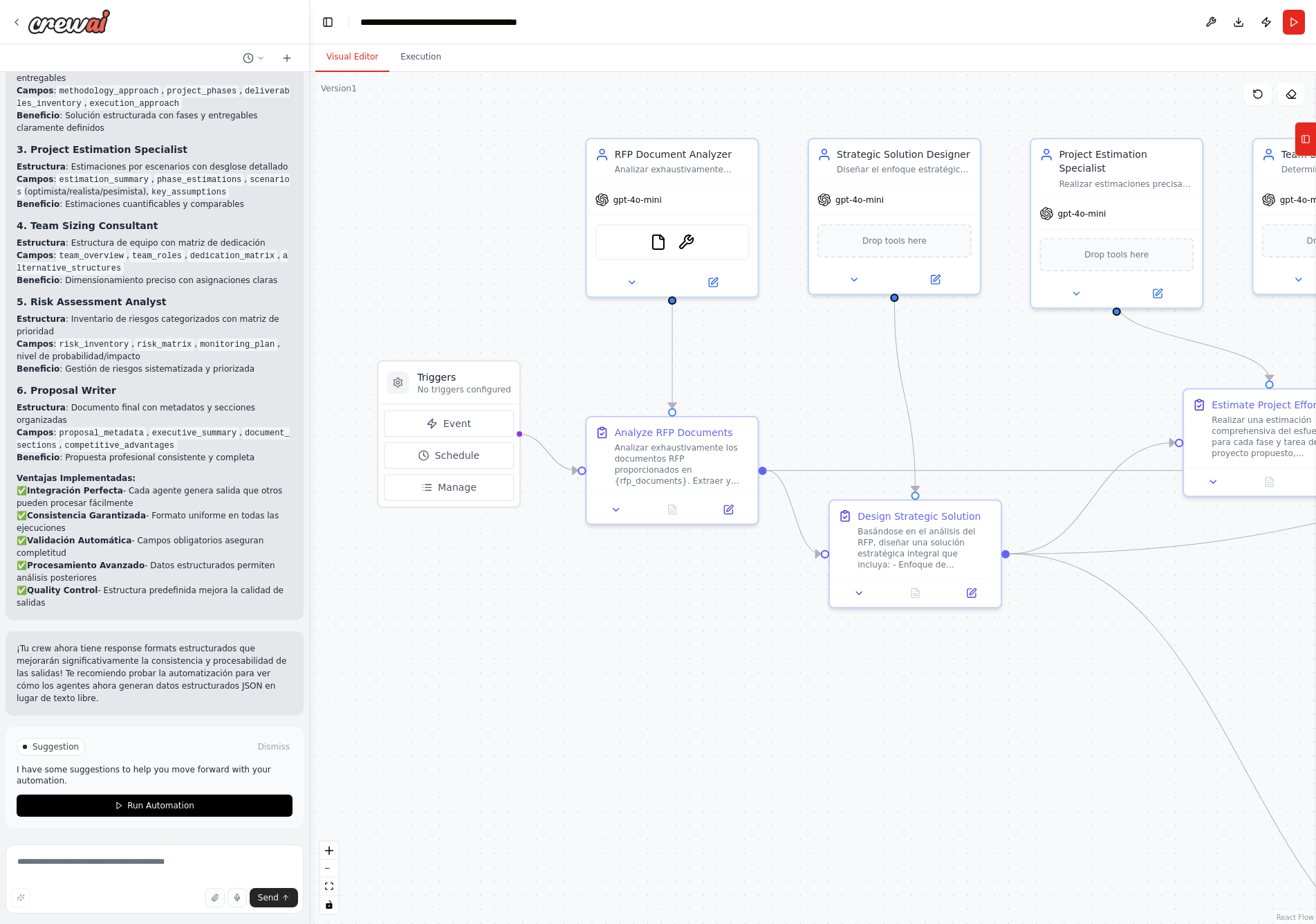
scroll to position [6653, 0]
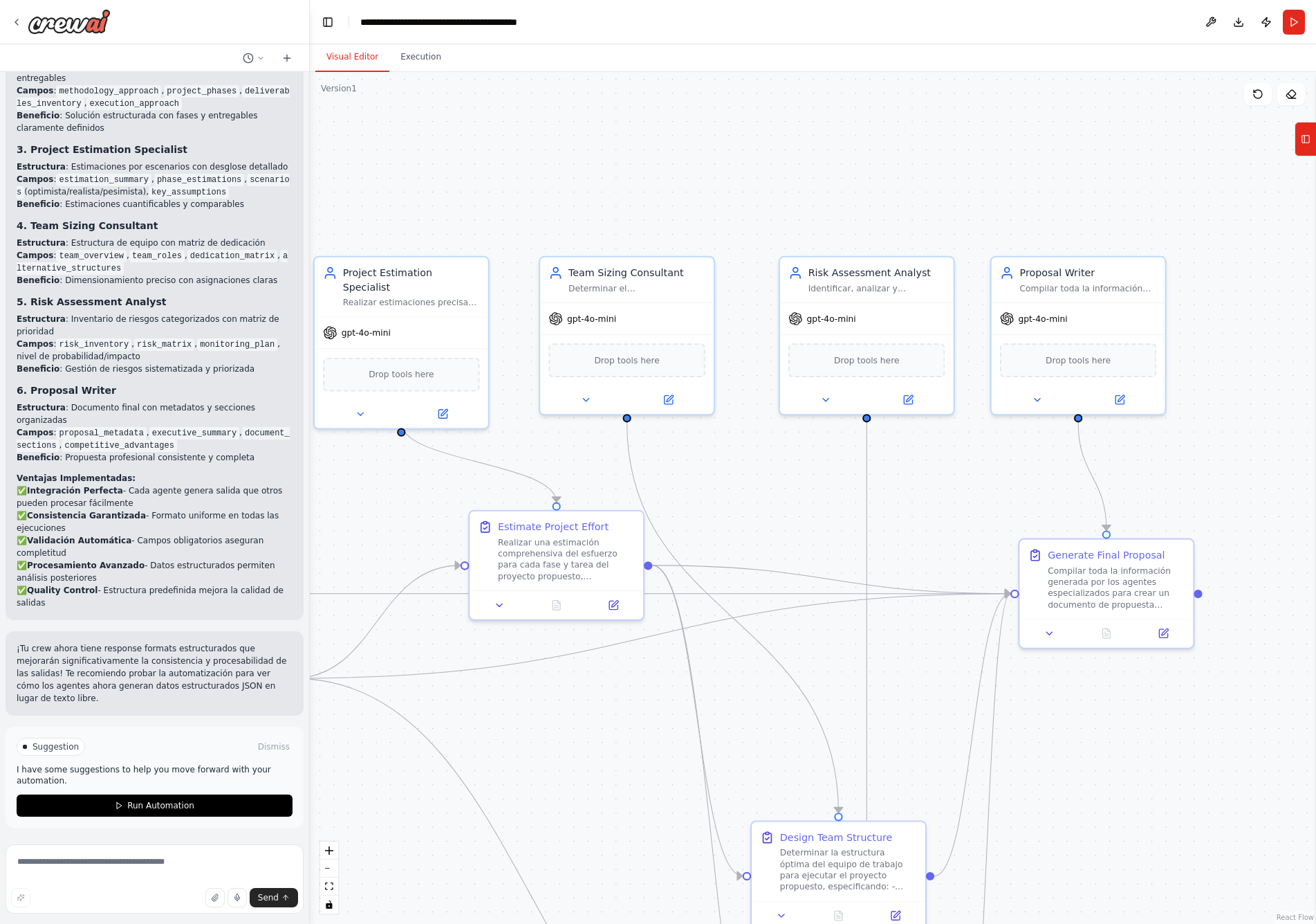
drag, startPoint x: 1046, startPoint y: 386, endPoint x: 327, endPoint y: 509, distance: 729.4
click at [327, 509] on div ".deletable-edge-delete-btn { width: 20px; height: 20px; border: 0px solid #ffff…" at bounding box center [813, 498] width 1007 height 852
click at [1037, 394] on icon at bounding box center [1036, 396] width 11 height 11
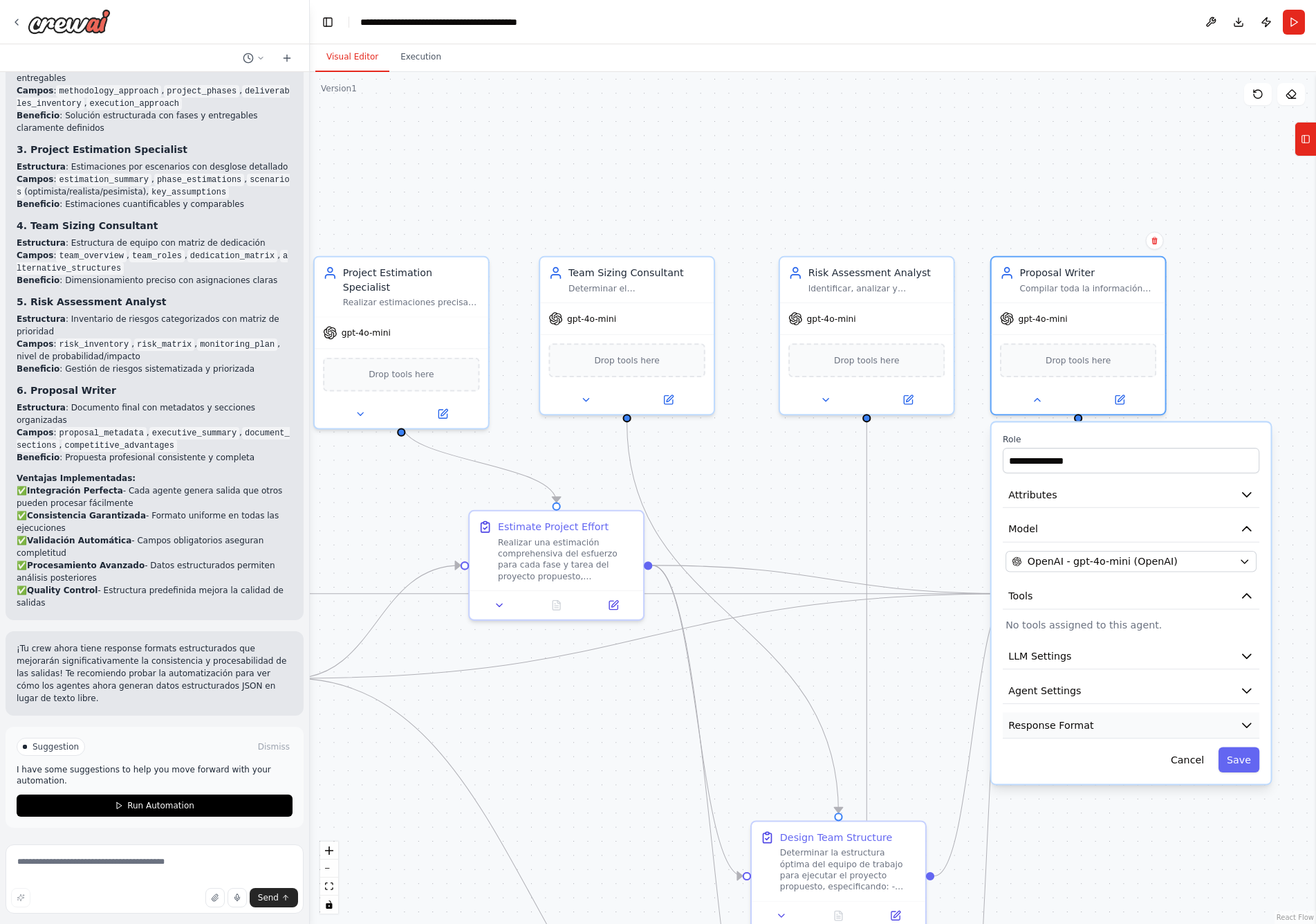
click at [1045, 597] on span "Response Format" at bounding box center [1051, 725] width 85 height 14
click at [1045, 597] on p "Set a response format for the agent." at bounding box center [1131, 766] width 251 height 11
click at [1045, 597] on icon "button" at bounding box center [1247, 725] width 14 height 14
click at [120, 597] on p "¡Tu crew ahora tiene response formats estructurados que mejorarán significativa…" at bounding box center [154, 673] width 276 height 62
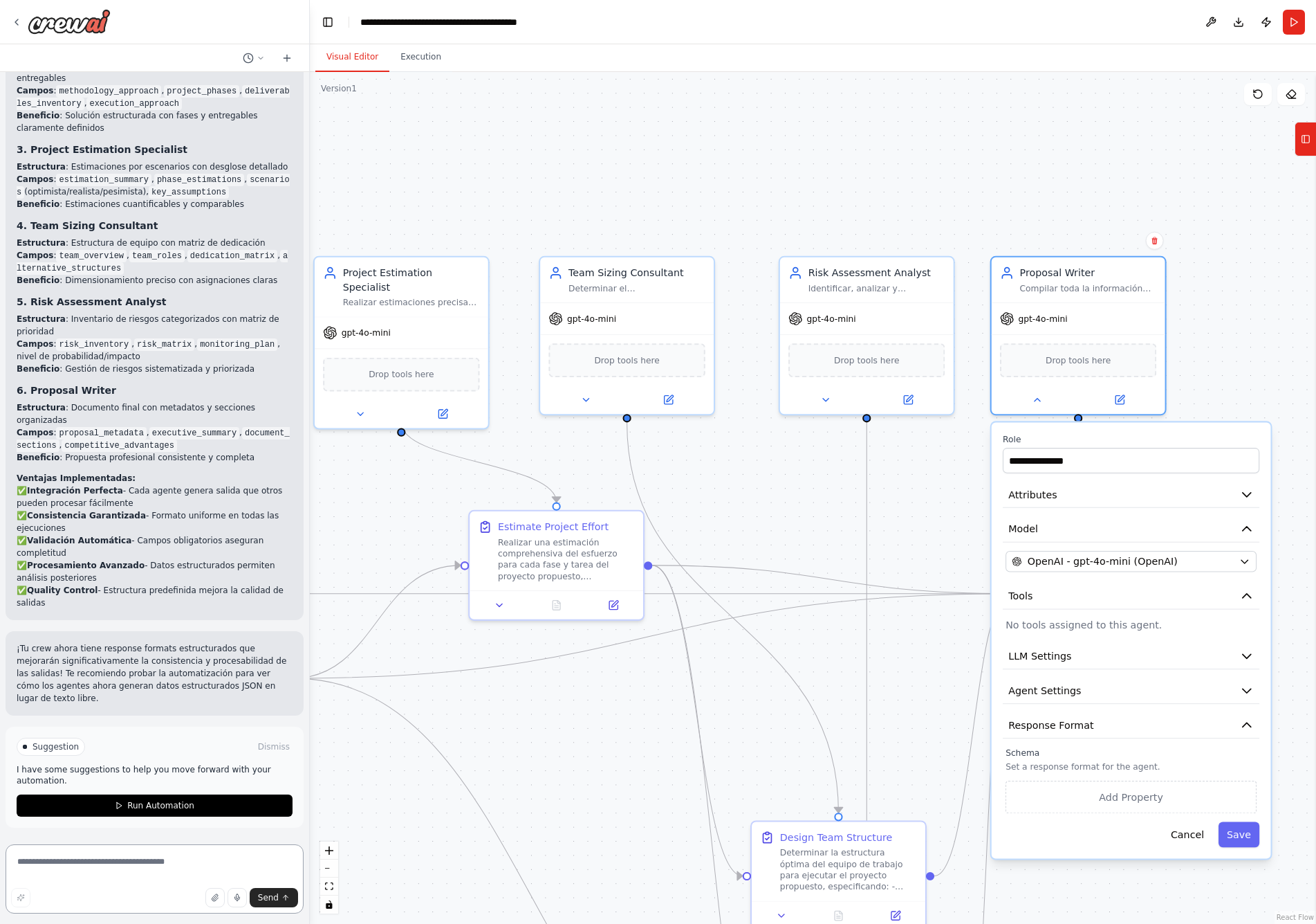
click at [155, 597] on textarea at bounding box center [155, 879] width 298 height 69
type textarea "*"
type textarea "**********"
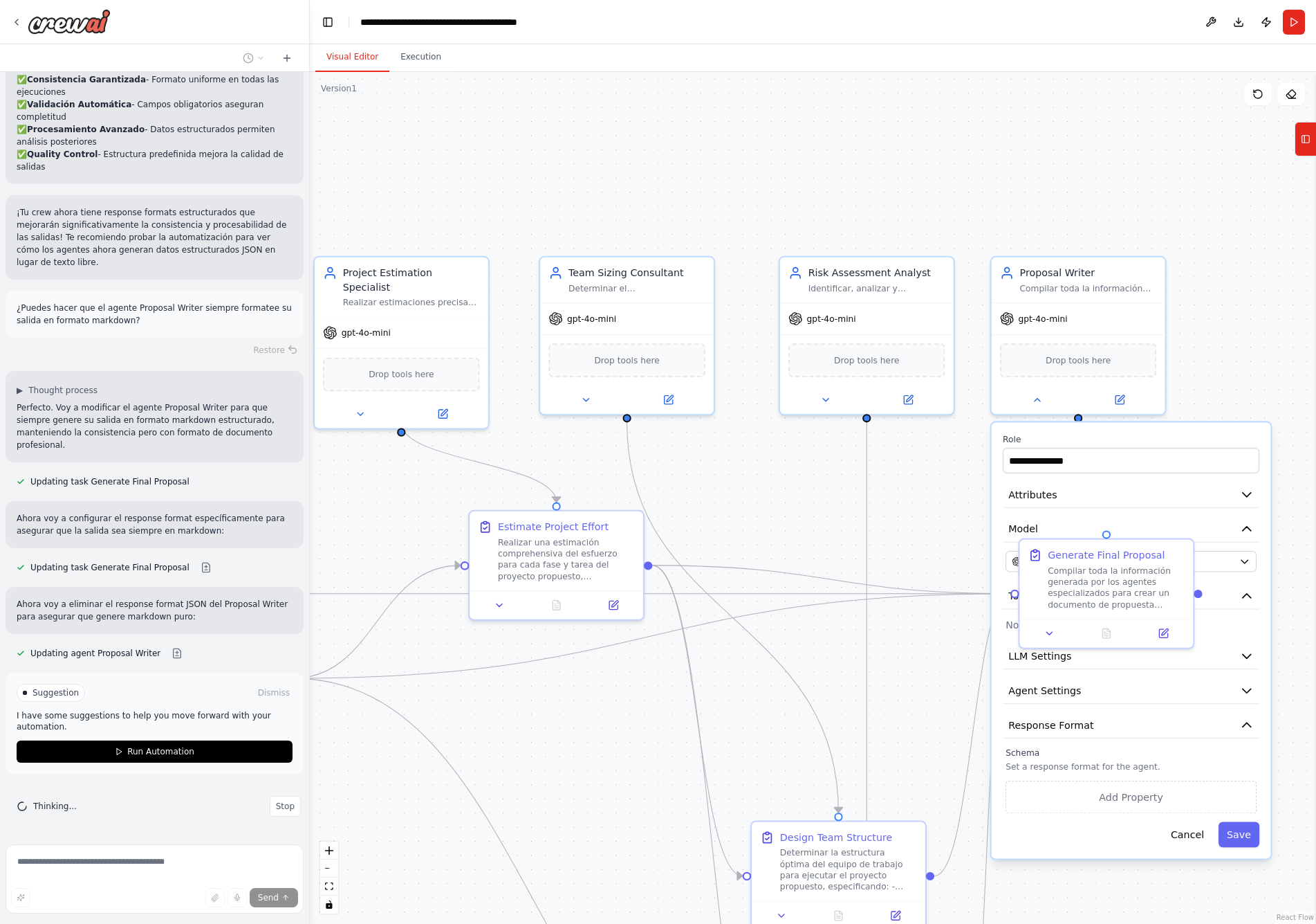
scroll to position [7089, 0]
click at [172, 502] on div "Ahora voy a configurar el response format específicamente para asegurar que la …" at bounding box center [155, 525] width 298 height 47
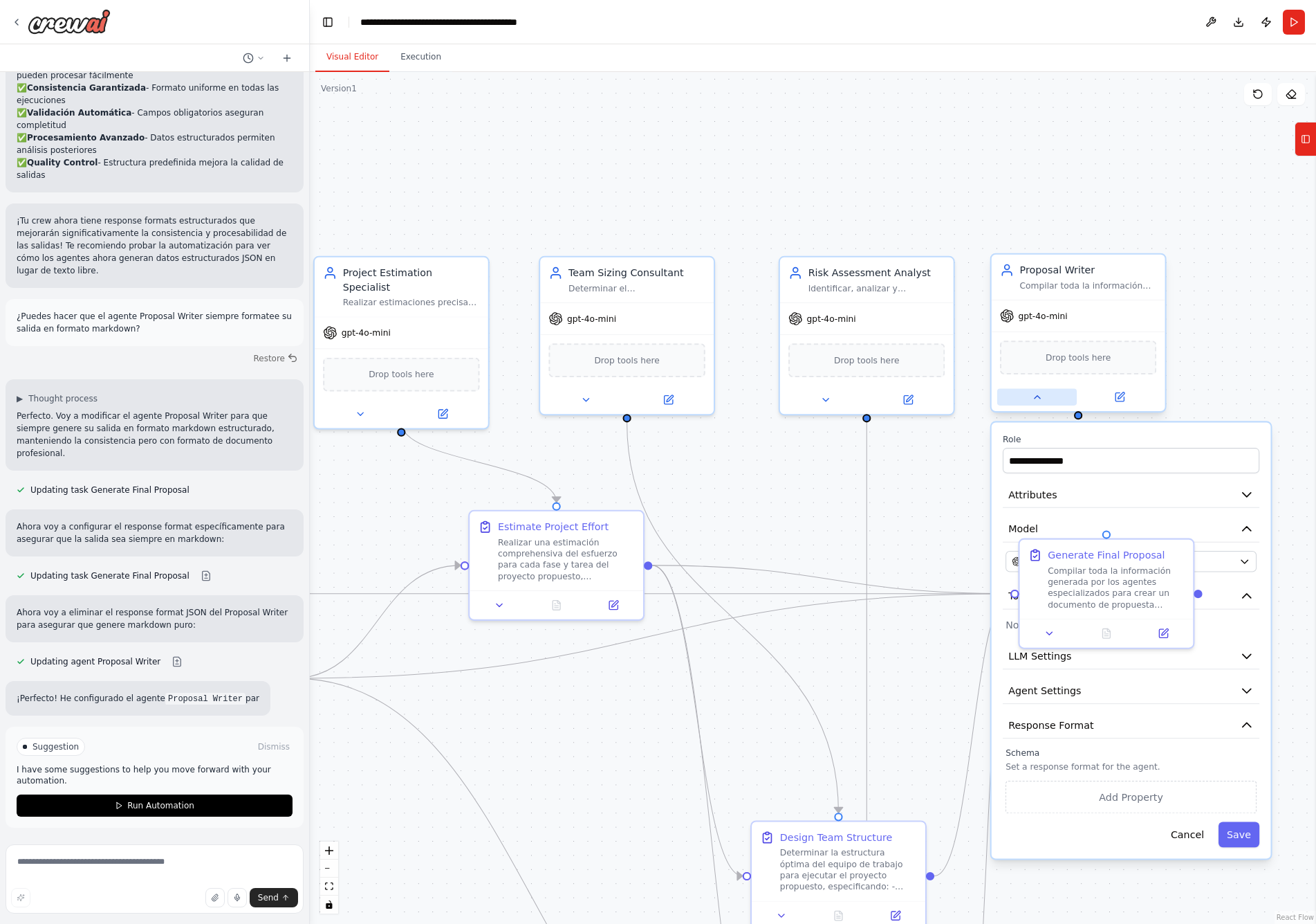
click at [1038, 401] on icon at bounding box center [1036, 396] width 11 height 11
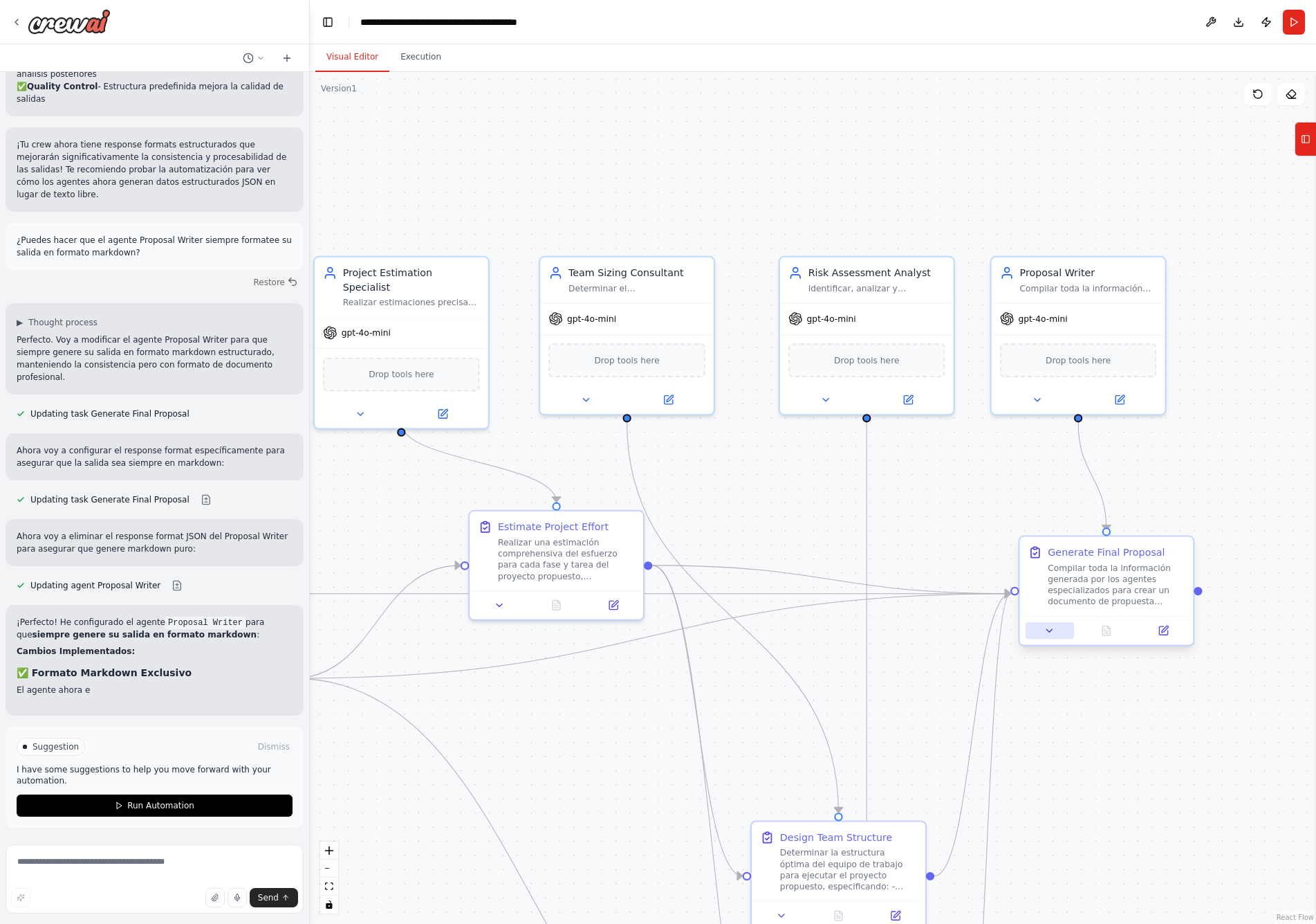
click at [1045, 597] on icon at bounding box center [1049, 630] width 11 height 11
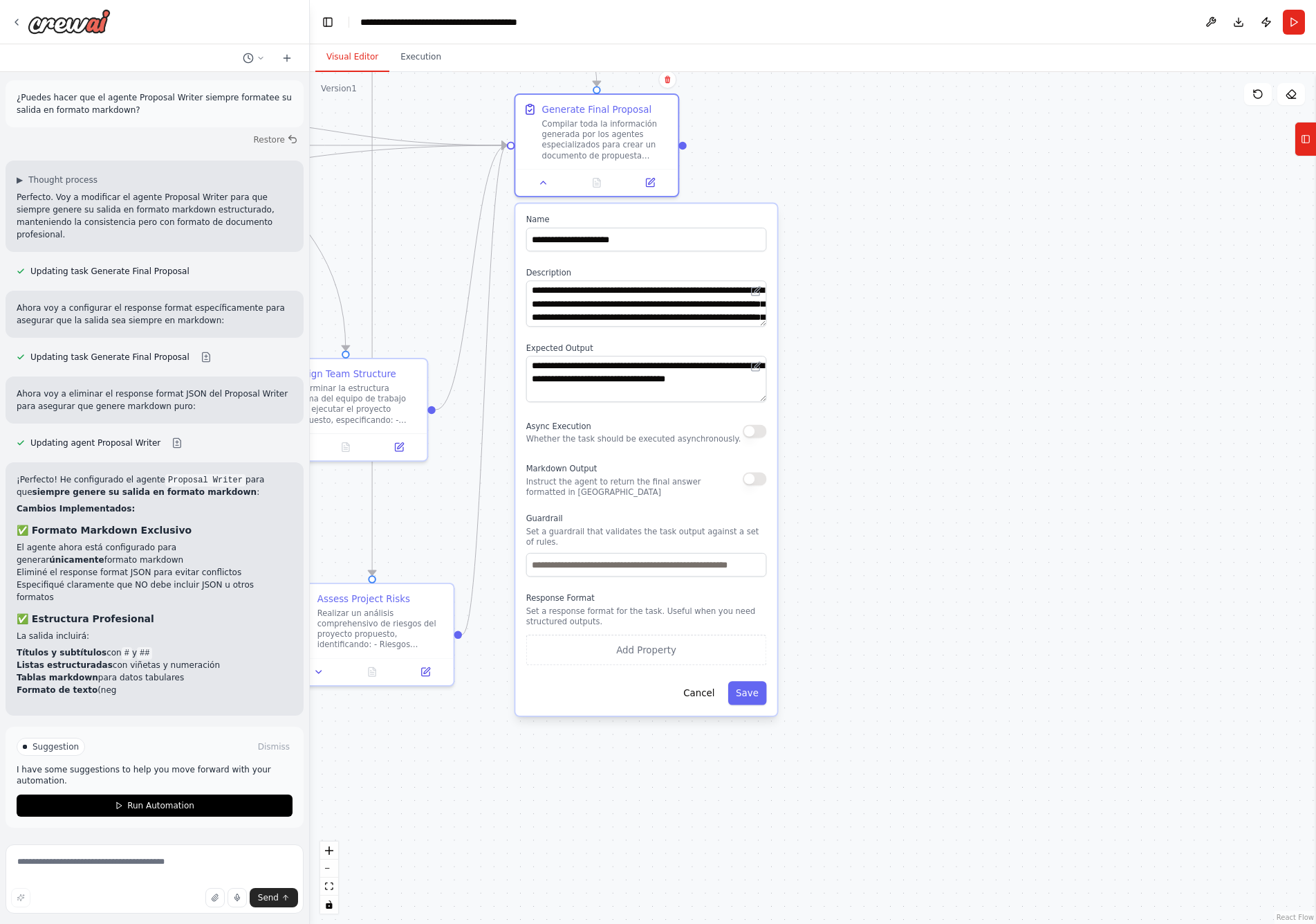
drag, startPoint x: 1224, startPoint y: 595, endPoint x: 726, endPoint y: 131, distance: 680.7
click at [723, 131] on div ".deletable-edge-delete-btn { width: 20px; height: 20px; border: 0px solid #ffff…" at bounding box center [813, 498] width 1007 height 852
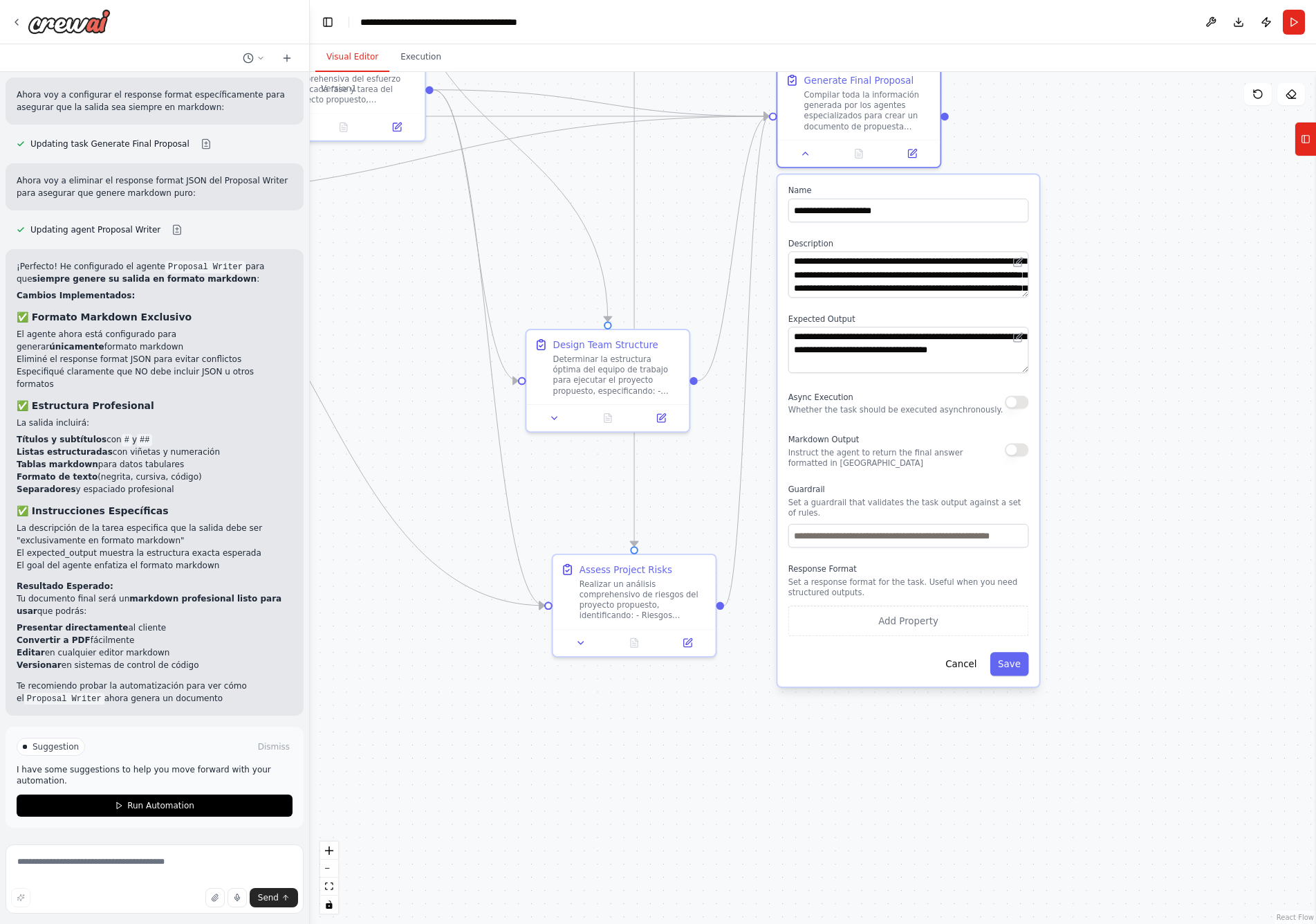
drag, startPoint x: 913, startPoint y: 511, endPoint x: 1164, endPoint y: 485, distance: 252.3
click at [1045, 485] on div ".deletable-edge-delete-btn { width: 20px; height: 20px; border: 0px solid #ffff…" at bounding box center [813, 498] width 1007 height 852
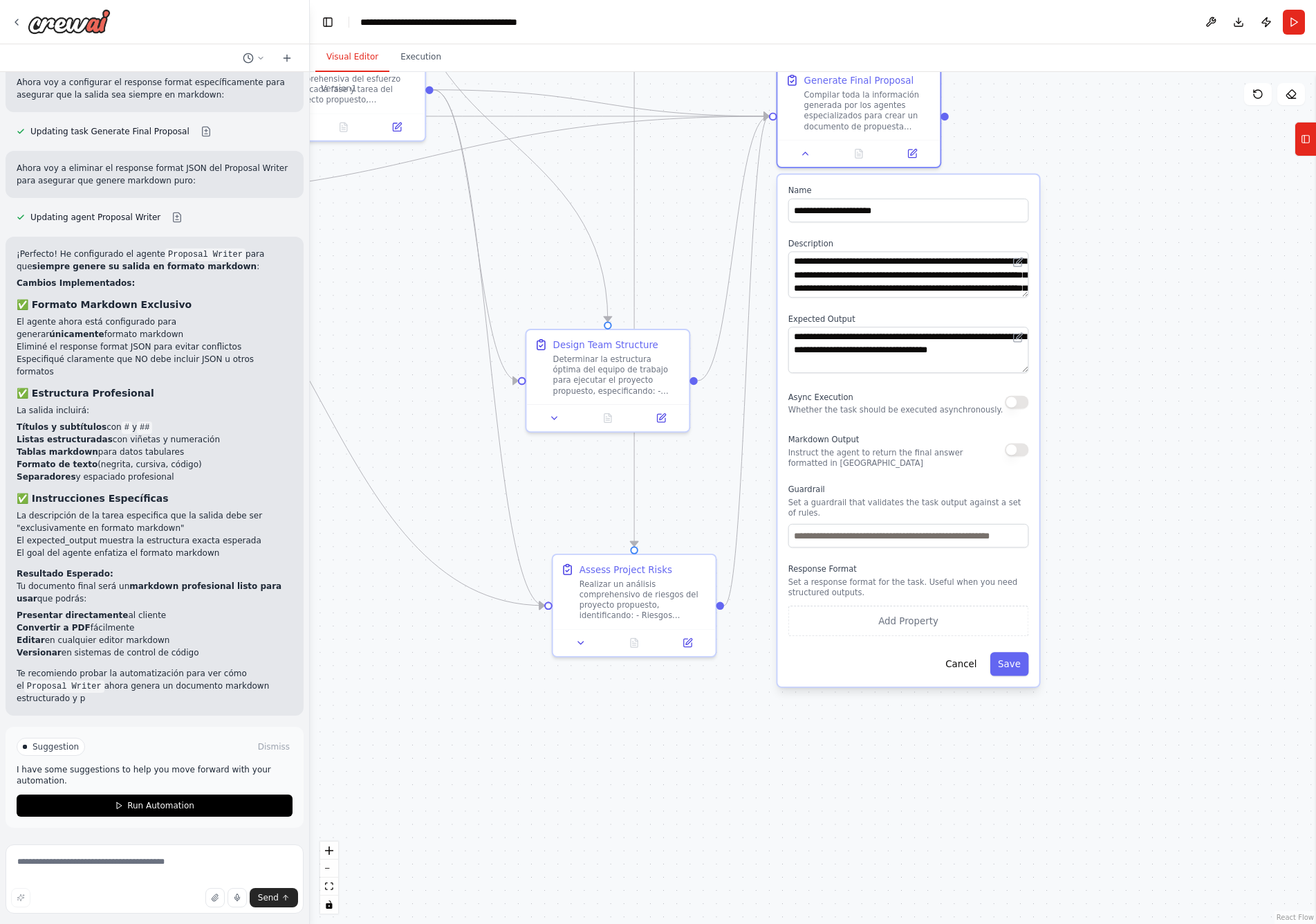
scroll to position [7513, 0]
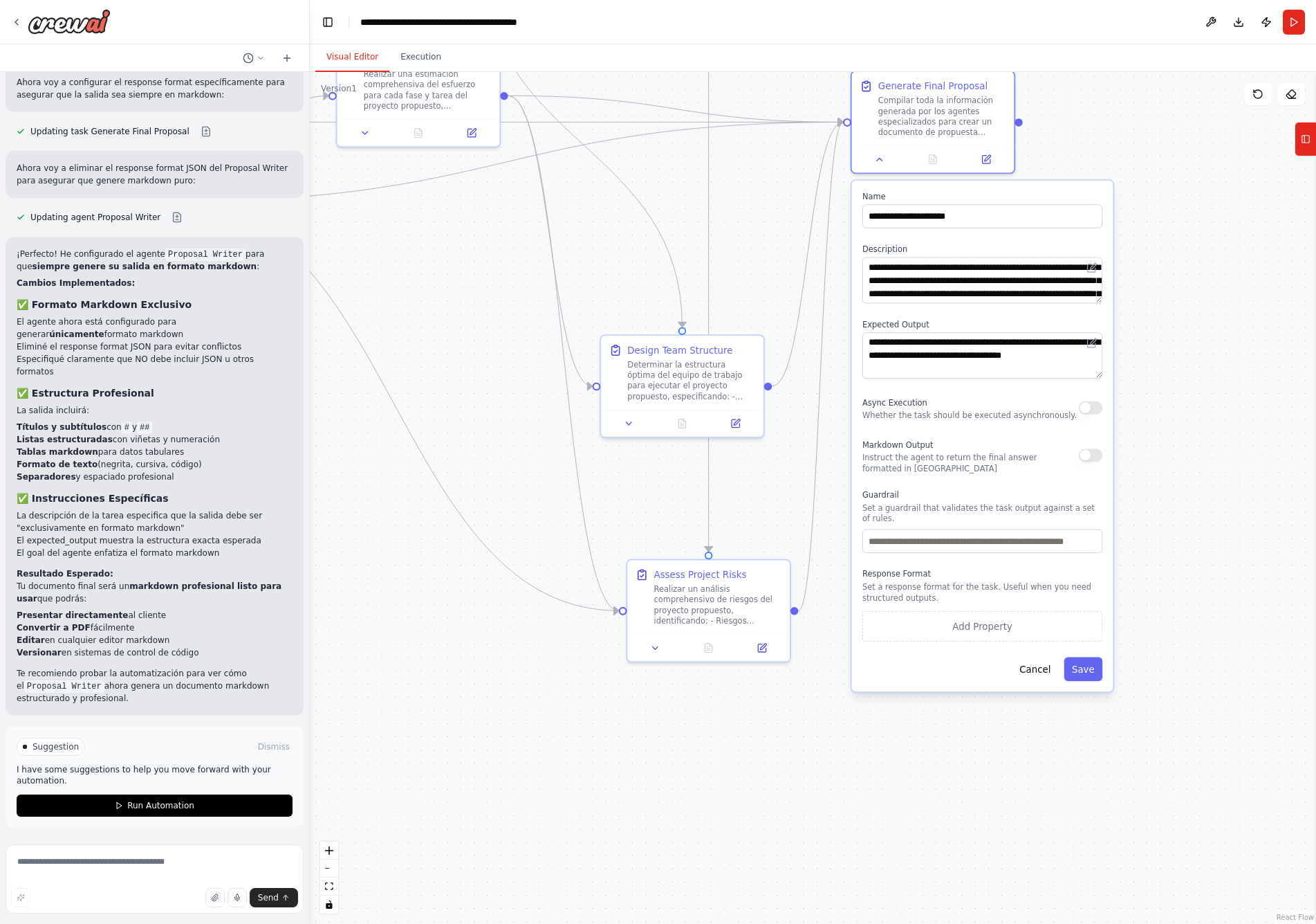
drag, startPoint x: 532, startPoint y: 252, endPoint x: 604, endPoint y: 256, distance: 72.1
click at [605, 257] on div ".deletable-edge-delete-btn { width: 20px; height: 20px; border: 0px solid #ffff…" at bounding box center [813, 498] width 1007 height 852
click at [1045, 17] on button "Download" at bounding box center [1239, 22] width 22 height 25
click at [1045, 141] on div ".deletable-edge-delete-btn { width: 20px; height: 20px; border: 0px solid #ffff…" at bounding box center [813, 498] width 1007 height 852
click at [881, 158] on icon at bounding box center [878, 156] width 11 height 11
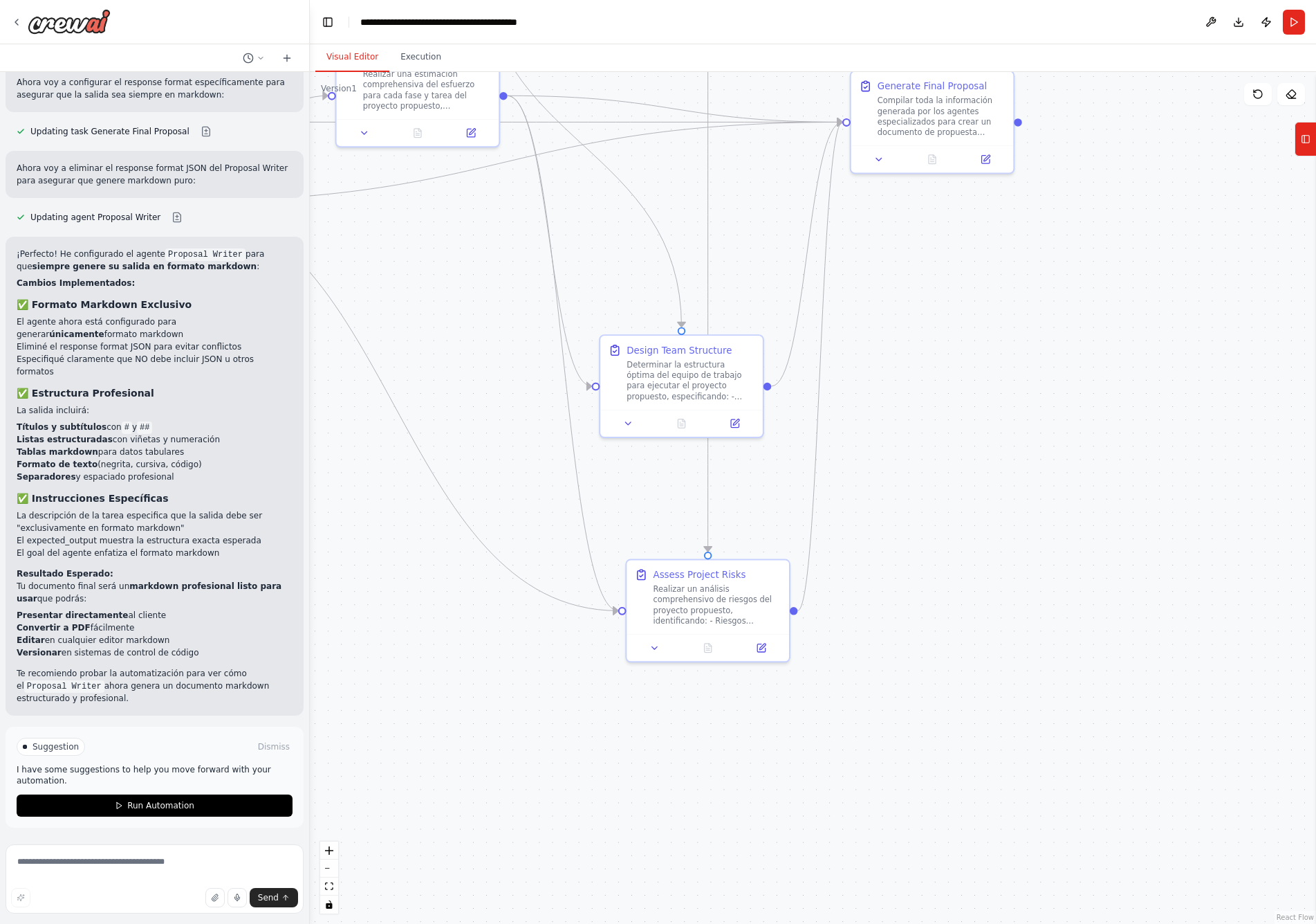
scroll to position [7381, 0]
click at [170, 222] on button at bounding box center [177, 216] width 28 height 11
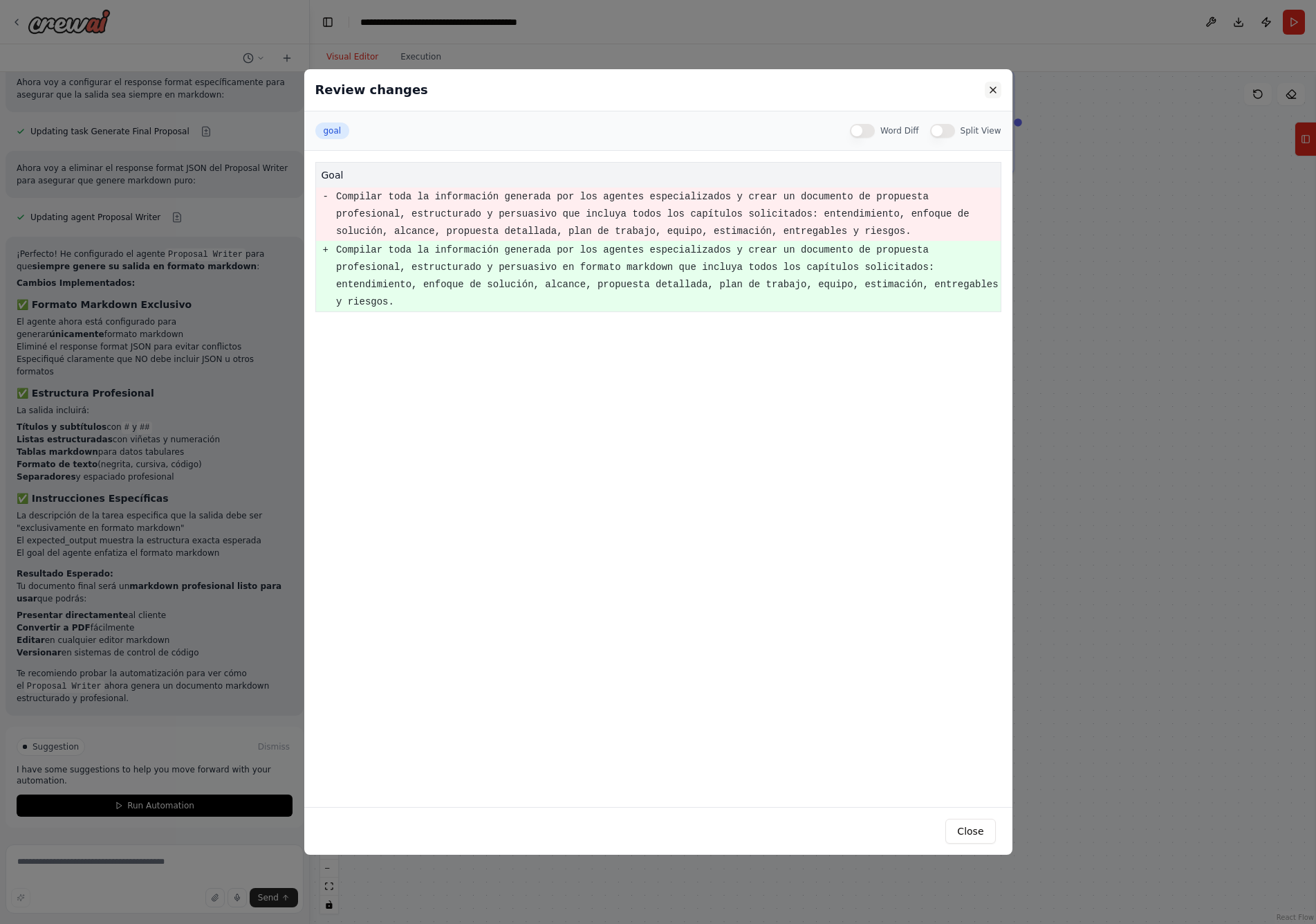
click at [993, 91] on button at bounding box center [993, 90] width 17 height 17
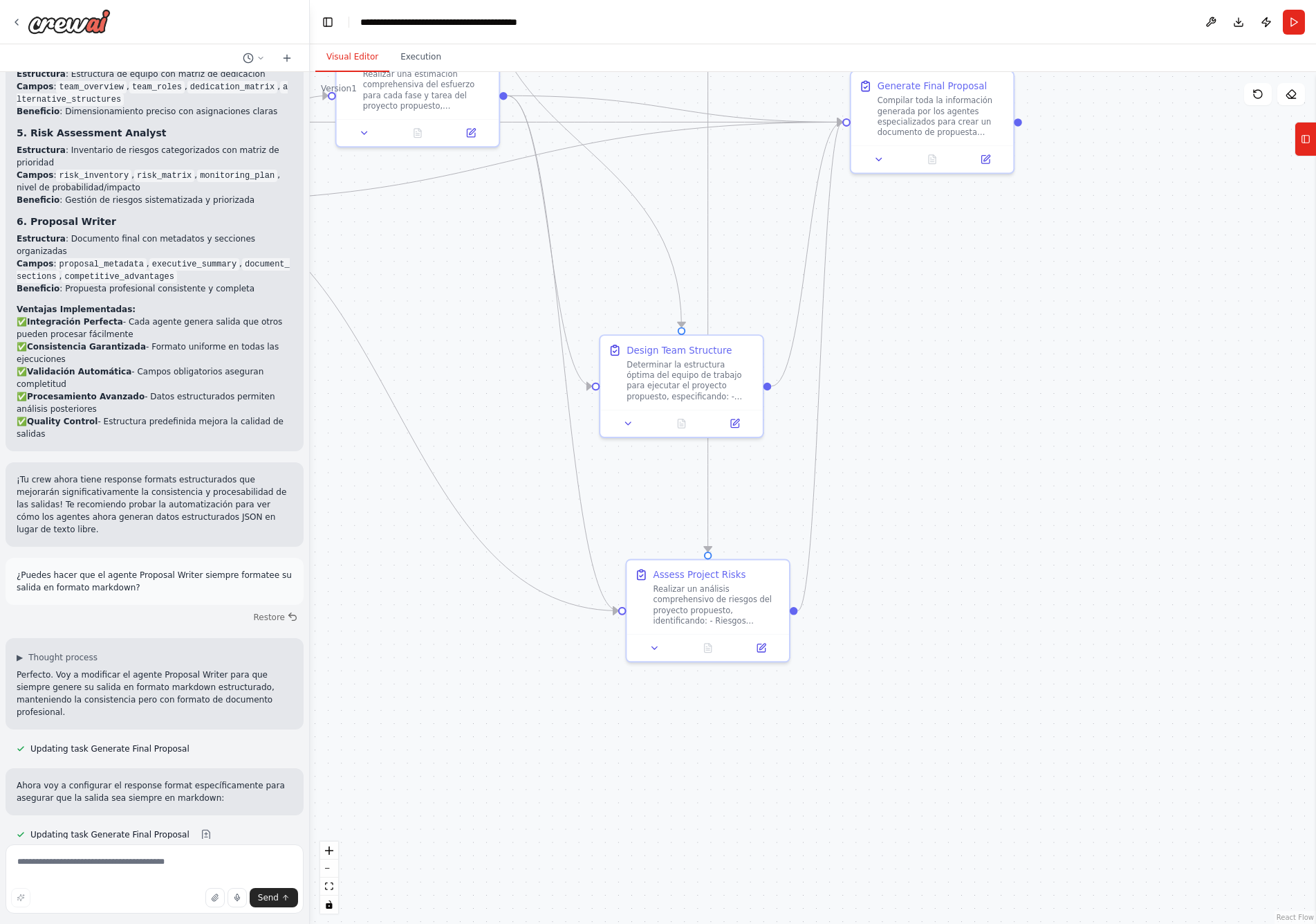
scroll to position [6198, 0]
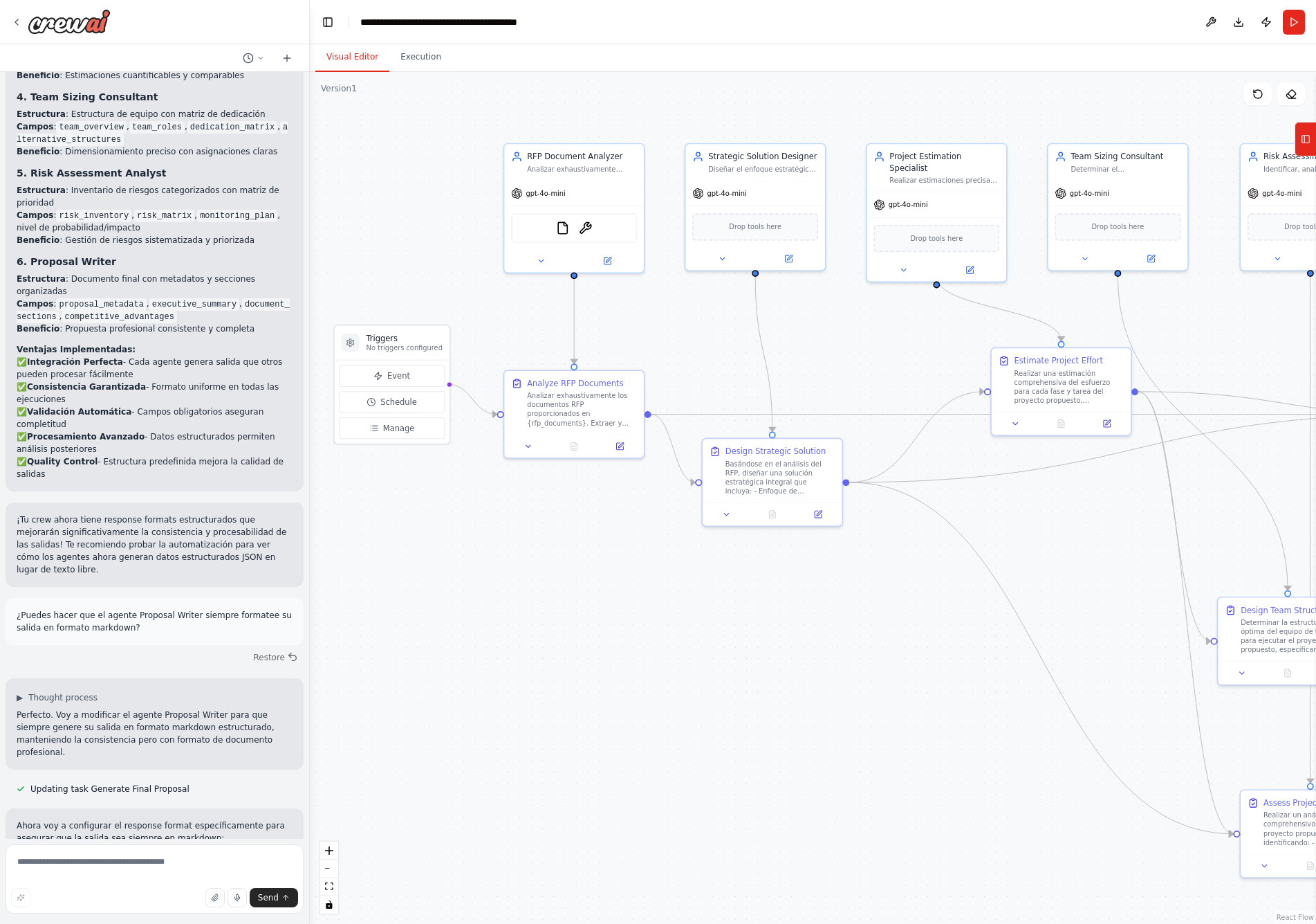
drag, startPoint x: 493, startPoint y: 306, endPoint x: 1018, endPoint y: 576, distance: 590.4
click at [1018, 576] on div ".deletable-edge-delete-btn { width: 20px; height: 20px; border: 0px solid #ffff…" at bounding box center [813, 498] width 1007 height 852
